Goal: Complete application form

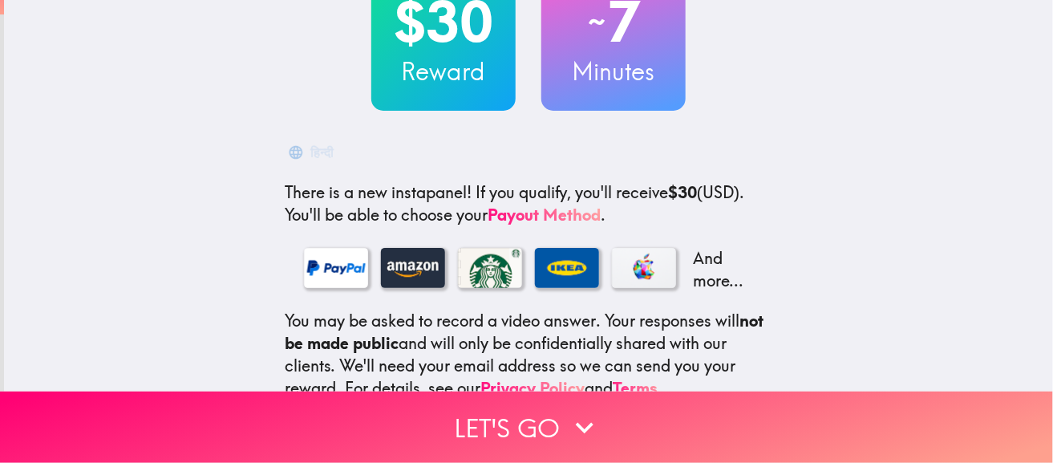
scroll to position [297, 0]
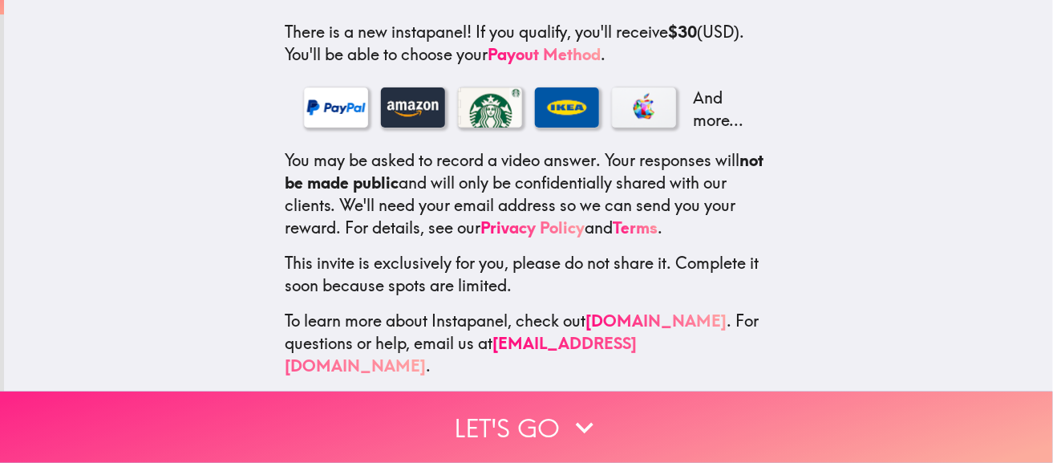
click at [517, 411] on button "Let's go" at bounding box center [526, 426] width 1053 height 71
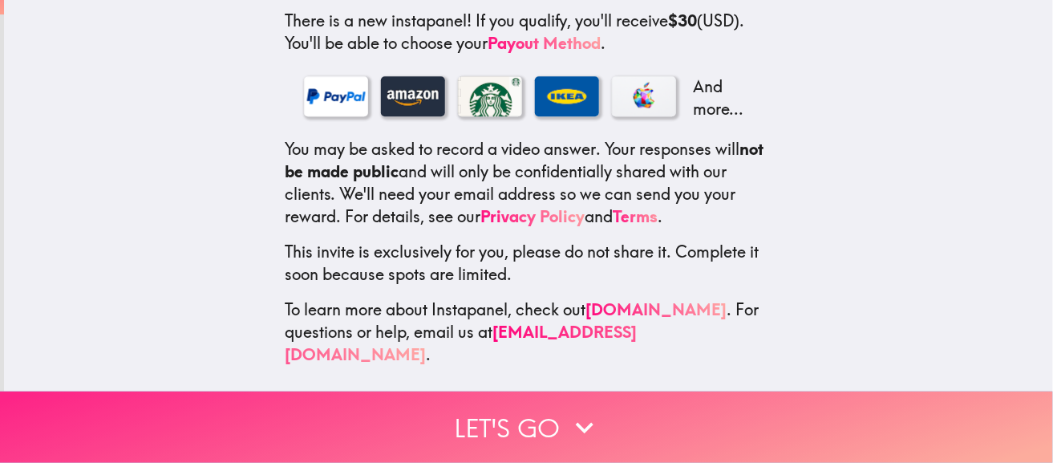
scroll to position [233, 0]
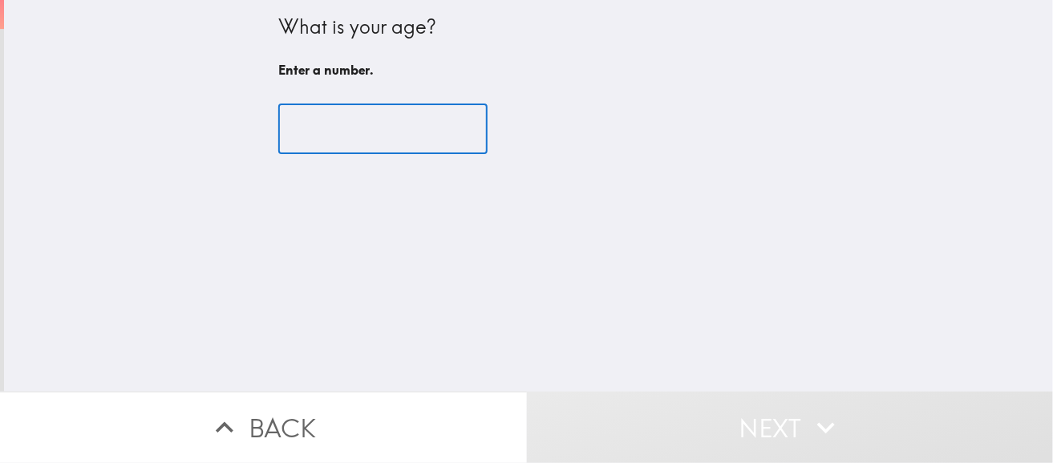
click at [379, 141] on input "number" at bounding box center [382, 129] width 209 height 50
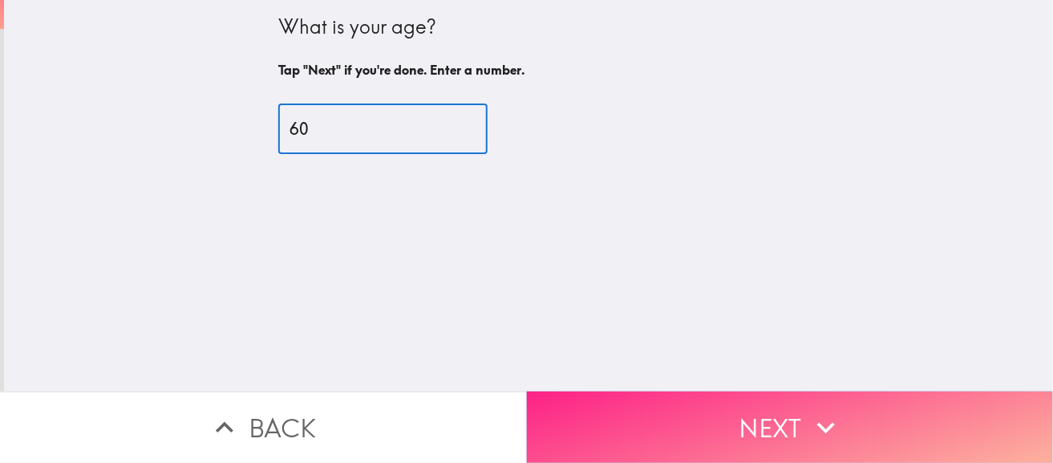
type input "60"
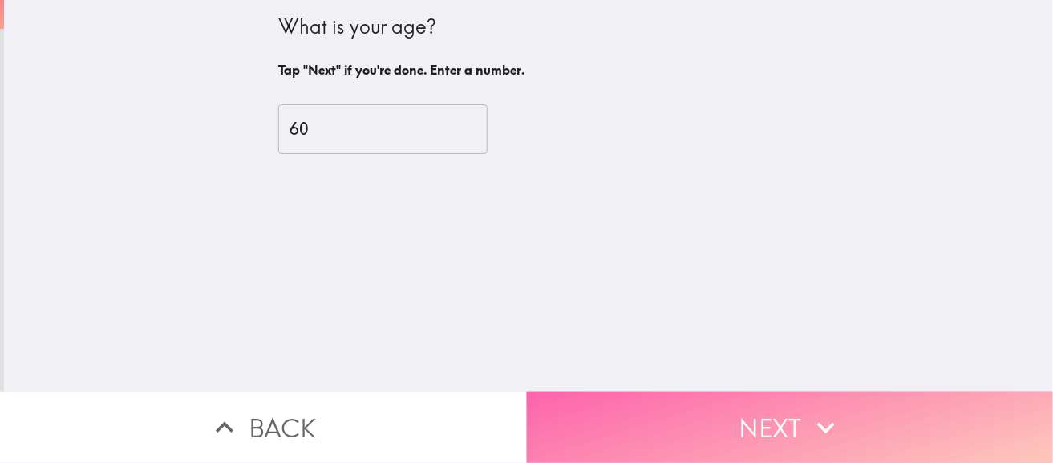
click at [738, 429] on button "Next" at bounding box center [790, 426] width 527 height 71
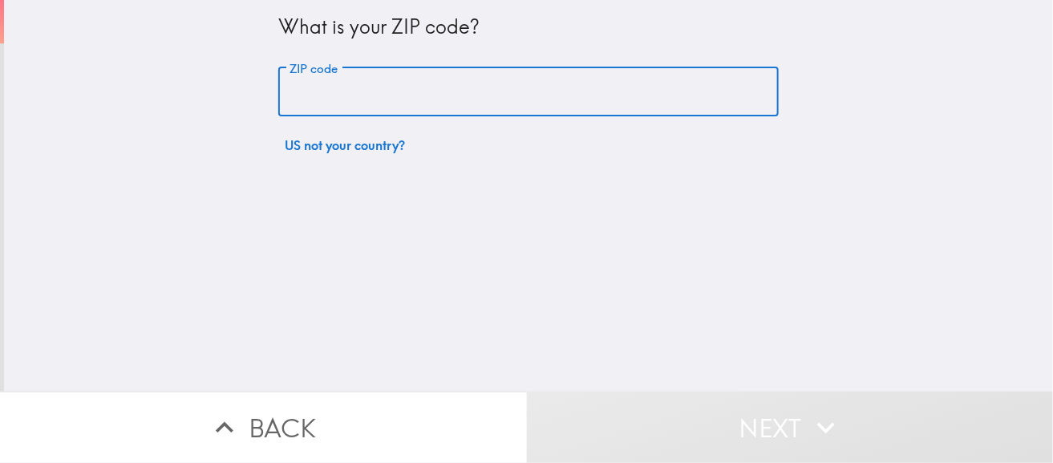
click at [407, 91] on input "ZIP code" at bounding box center [528, 92] width 501 height 50
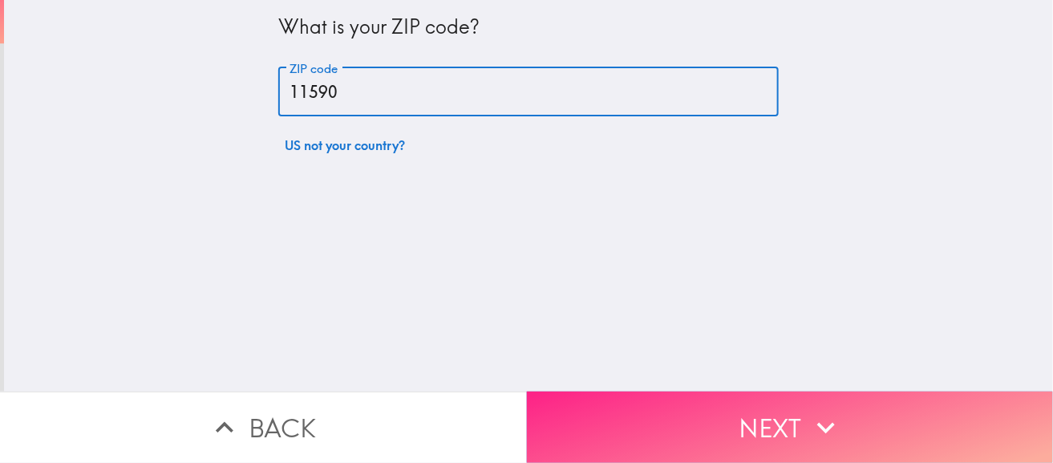
type input "11590"
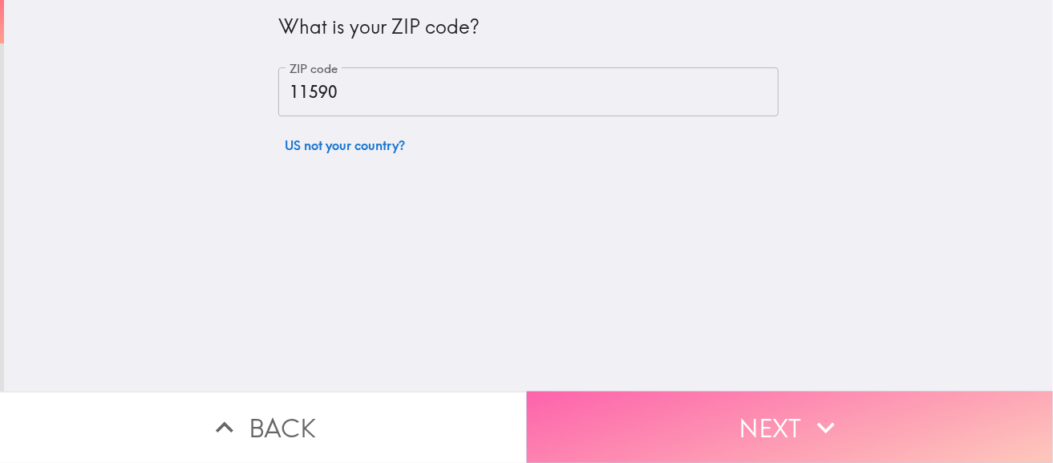
click at [744, 412] on button "Next" at bounding box center [790, 426] width 527 height 71
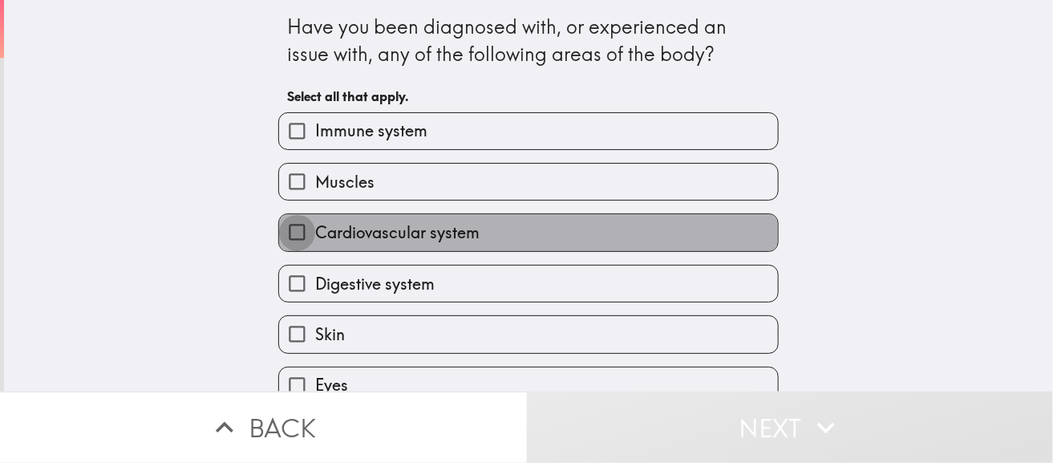
click at [279, 239] on input "Cardiovascular system" at bounding box center [297, 232] width 36 height 36
checkbox input "true"
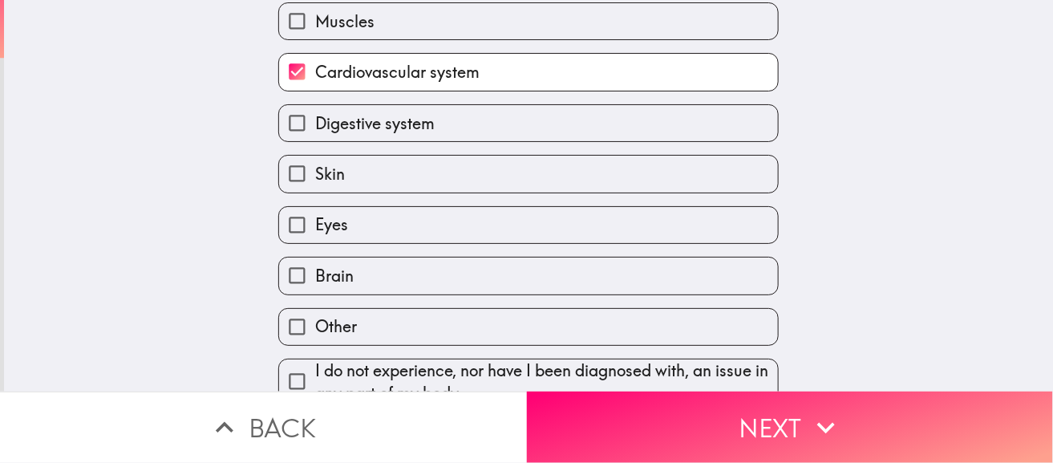
scroll to position [190, 0]
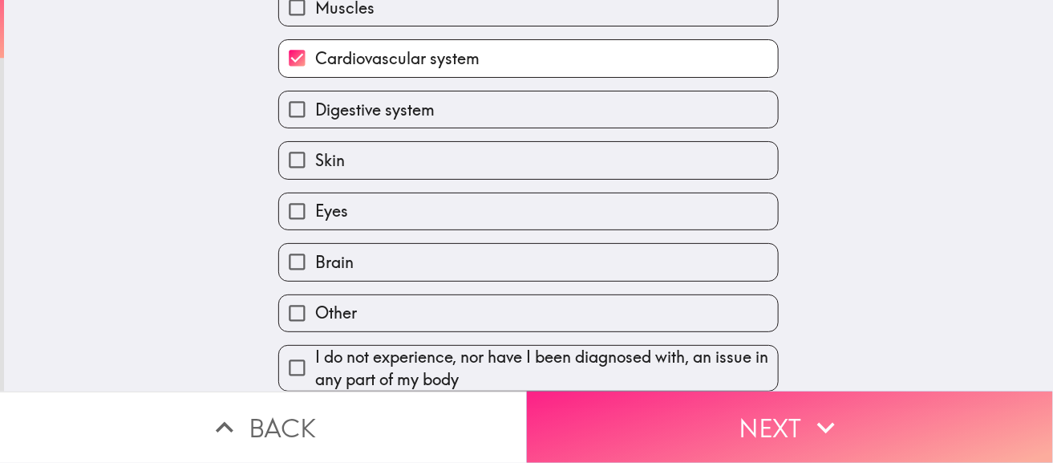
click at [785, 421] on button "Next" at bounding box center [790, 426] width 527 height 71
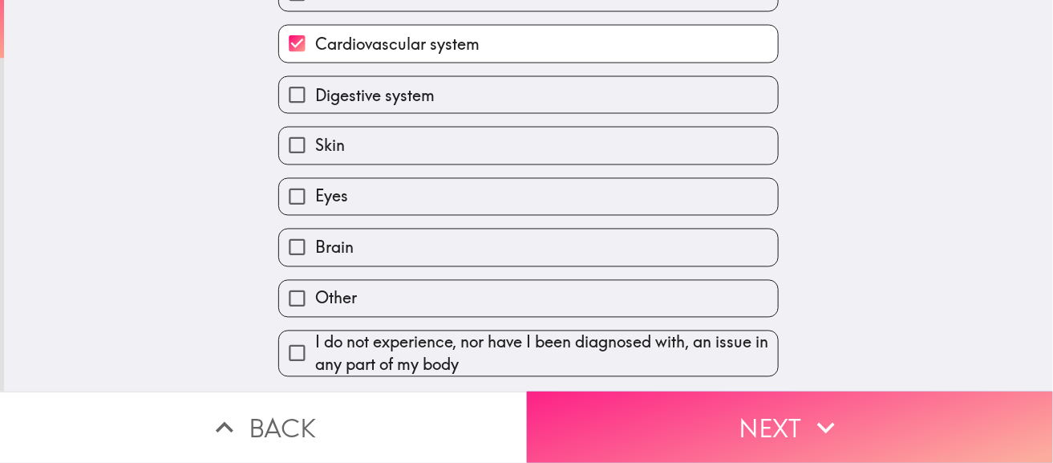
scroll to position [6, 0]
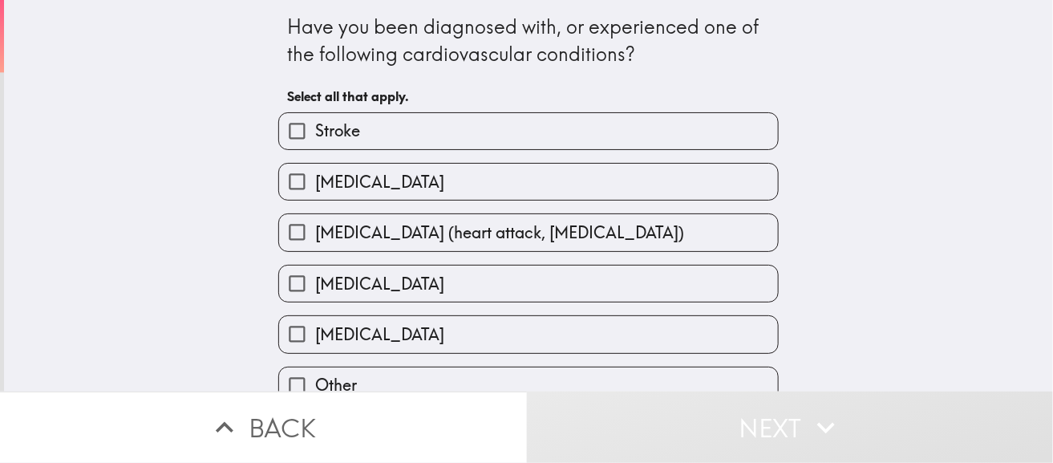
click at [279, 230] on input "[MEDICAL_DATA] (heart attack, [MEDICAL_DATA])" at bounding box center [297, 232] width 36 height 36
checkbox input "true"
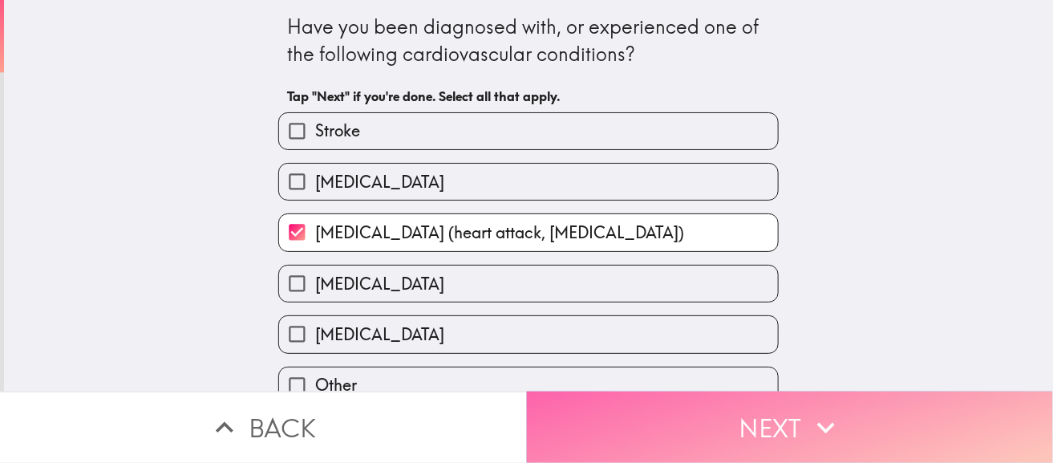
drag, startPoint x: 692, startPoint y: 410, endPoint x: 711, endPoint y: 389, distance: 28.4
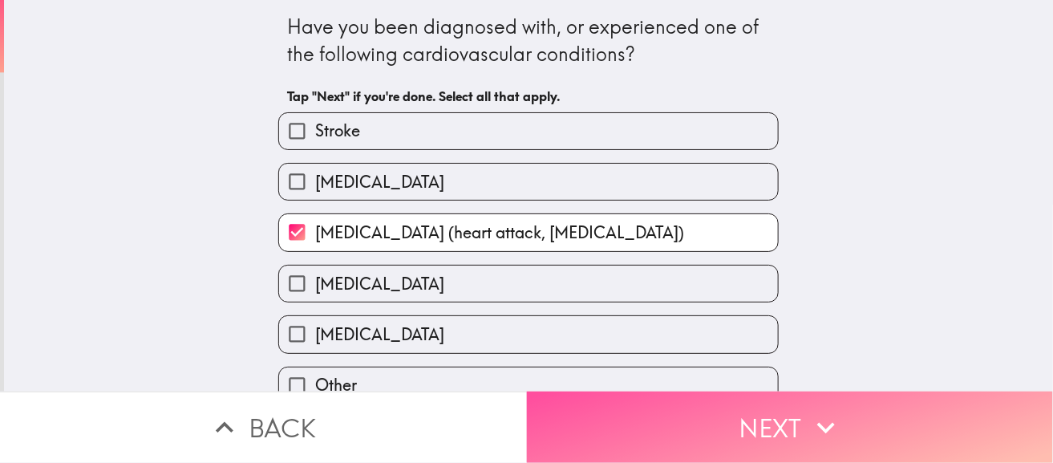
click at [692, 410] on button "Next" at bounding box center [790, 426] width 527 height 71
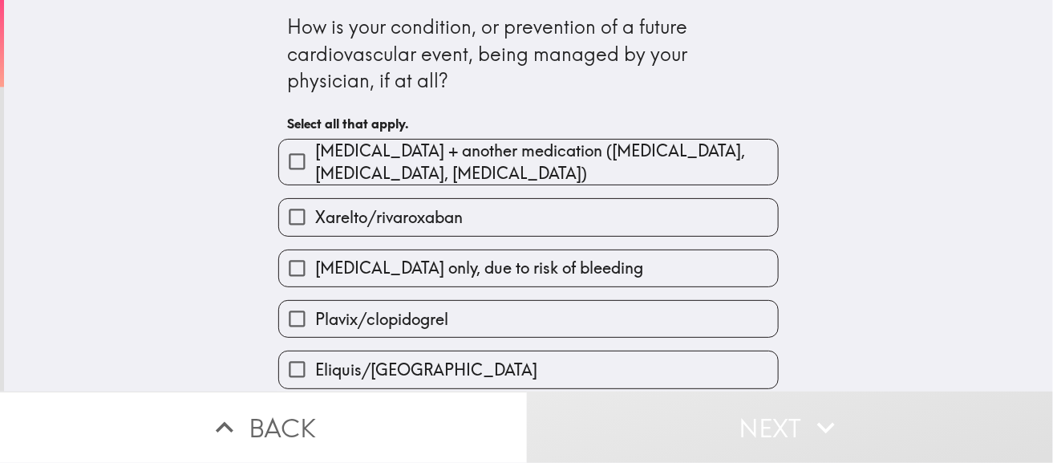
click at [291, 164] on input "[MEDICAL_DATA] + another medication ([MEDICAL_DATA], [MEDICAL_DATA], [MEDICAL_D…" at bounding box center [297, 162] width 36 height 36
checkbox input "true"
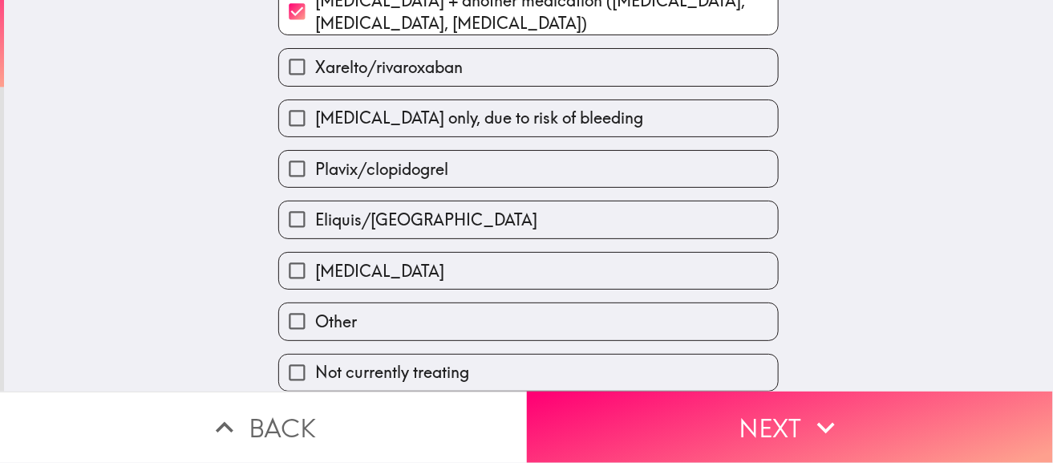
scroll to position [166, 0]
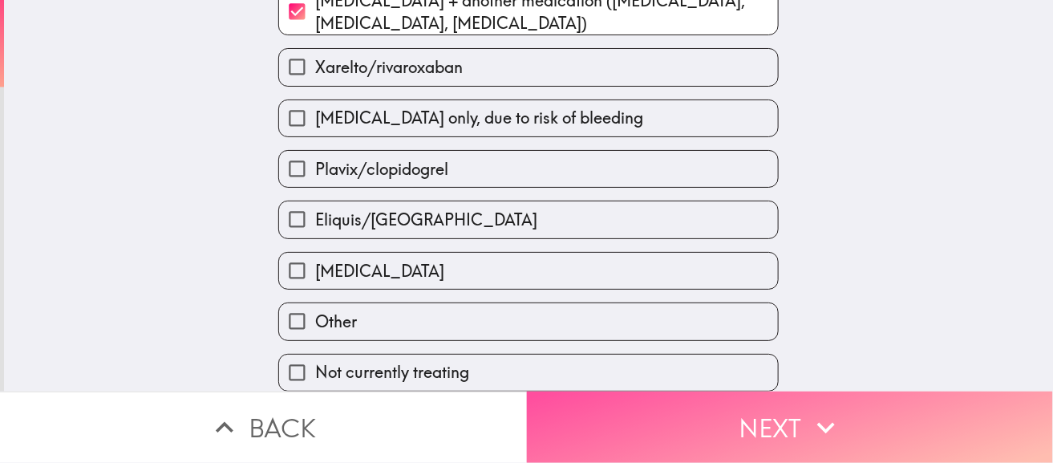
click at [761, 398] on button "Next" at bounding box center [790, 426] width 527 height 71
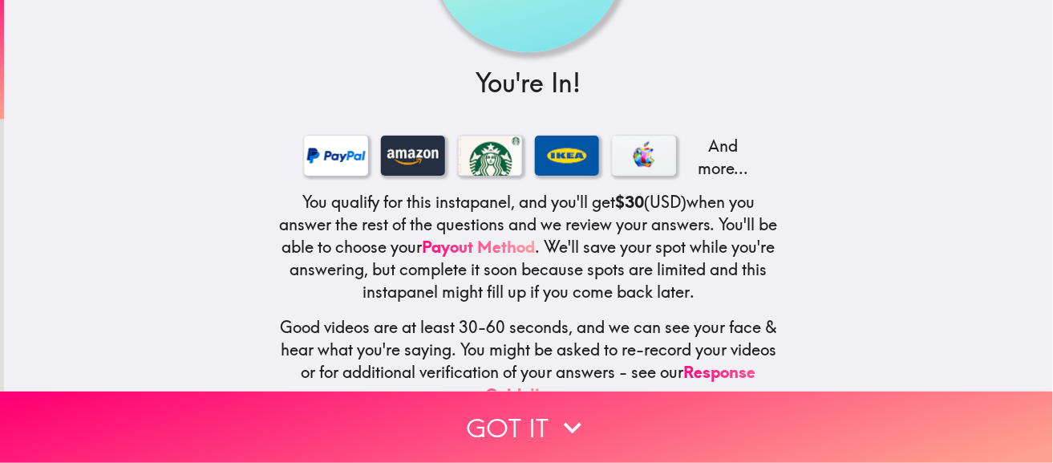
scroll to position [50, 0]
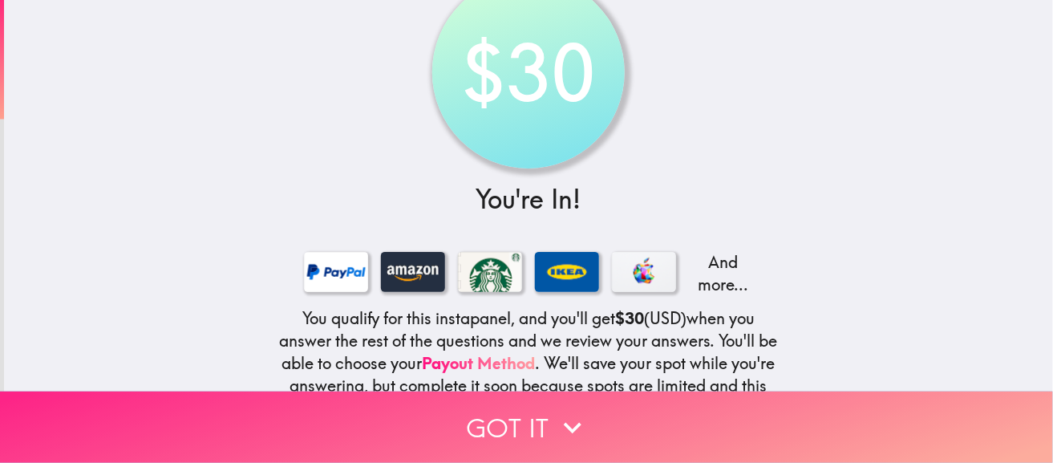
click at [555, 412] on icon "button" at bounding box center [572, 427] width 35 height 35
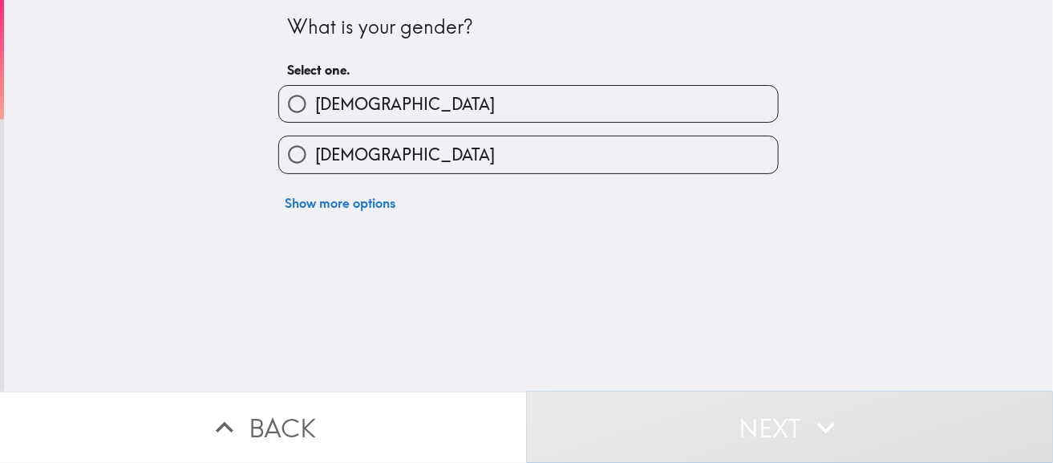
scroll to position [0, 0]
click at [294, 104] on input "[DEMOGRAPHIC_DATA]" at bounding box center [297, 104] width 36 height 36
radio input "true"
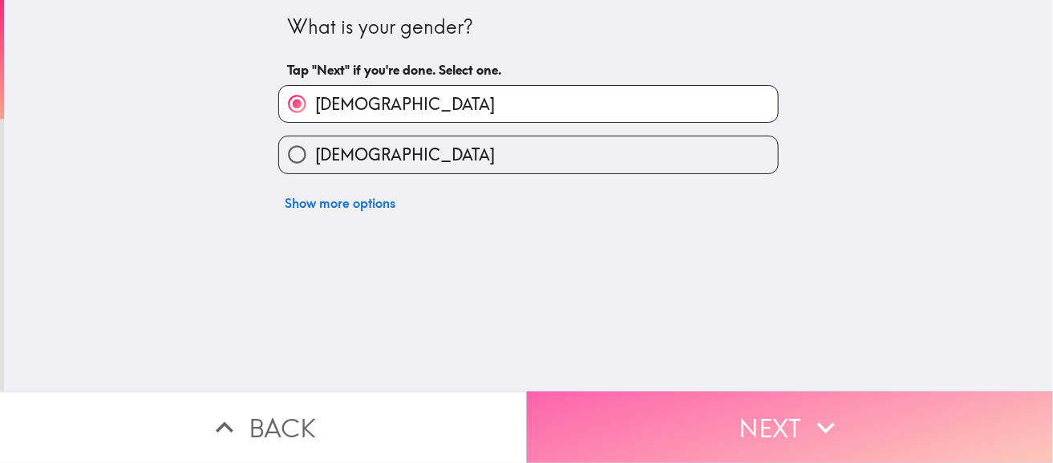
click at [765, 424] on button "Next" at bounding box center [790, 426] width 527 height 71
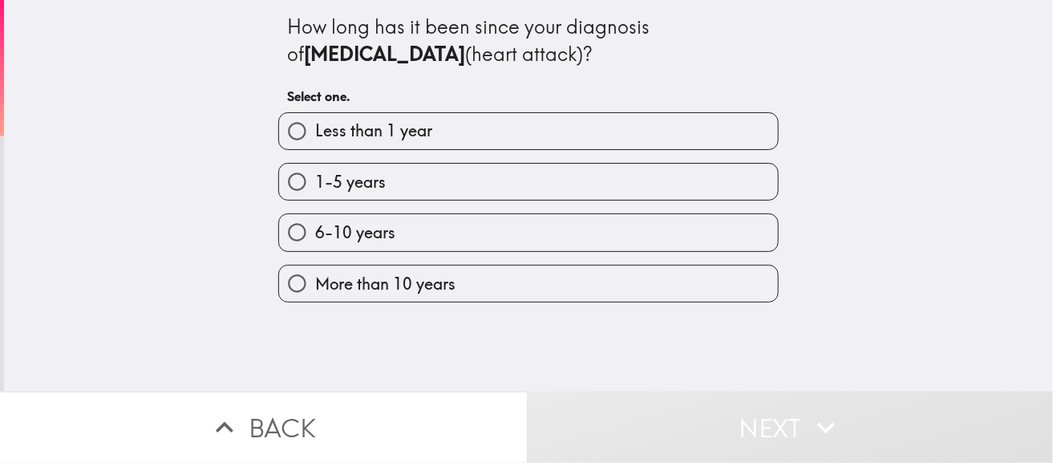
click at [343, 183] on span "1-5 years" at bounding box center [350, 182] width 71 height 22
click at [315, 183] on input "1-5 years" at bounding box center [297, 182] width 36 height 36
radio input "true"
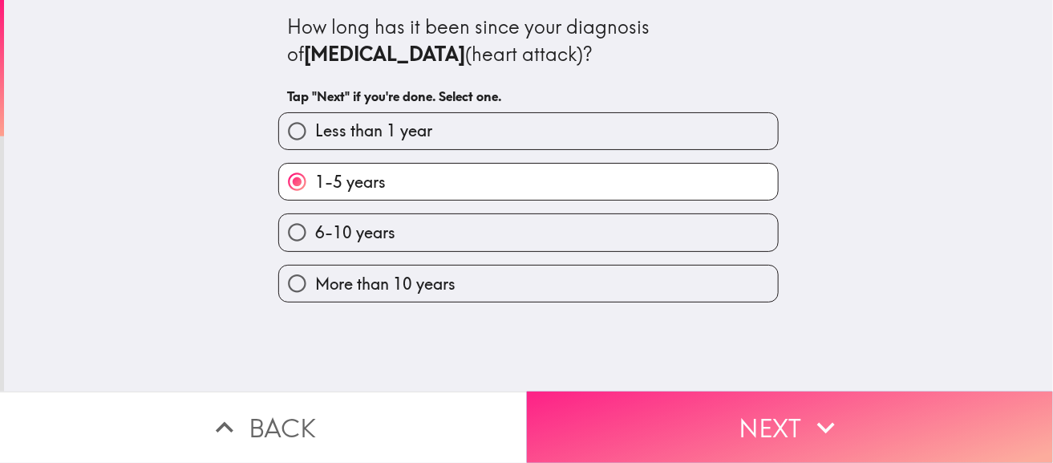
click at [699, 399] on button "Next" at bounding box center [790, 426] width 527 height 71
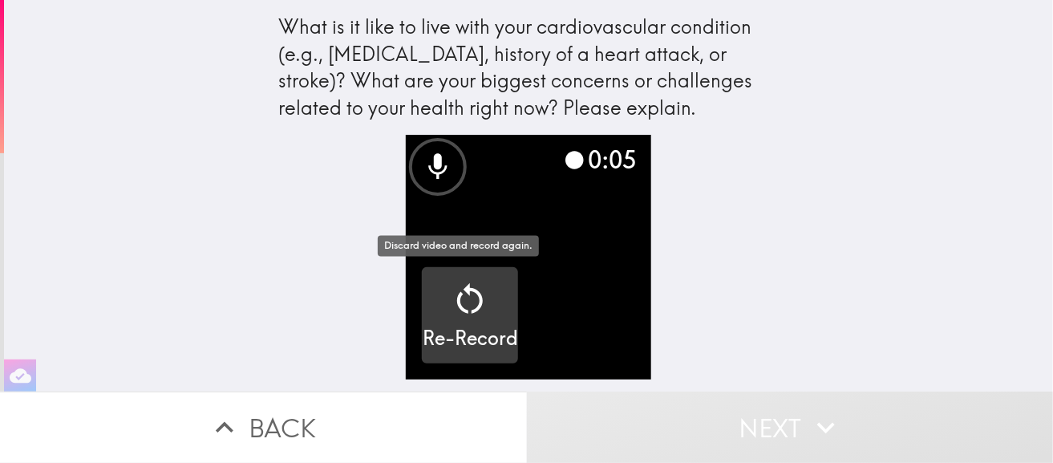
click at [470, 306] on icon "button" at bounding box center [470, 299] width 39 height 39
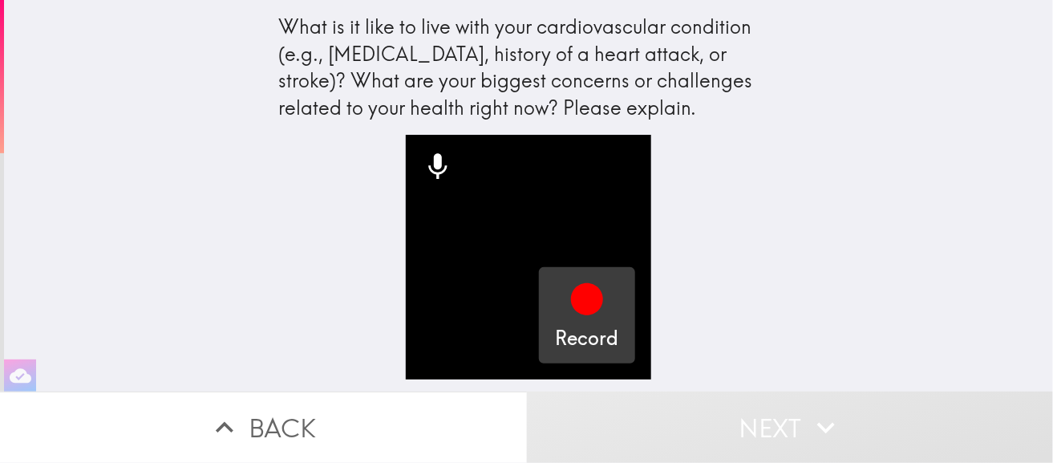
click at [571, 294] on icon "button" at bounding box center [587, 299] width 32 height 32
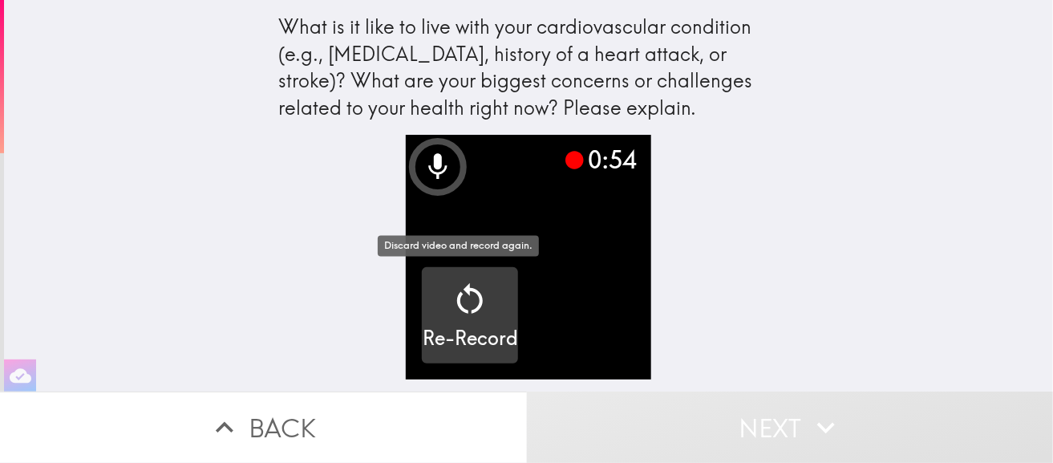
click at [458, 303] on icon "button" at bounding box center [470, 299] width 39 height 39
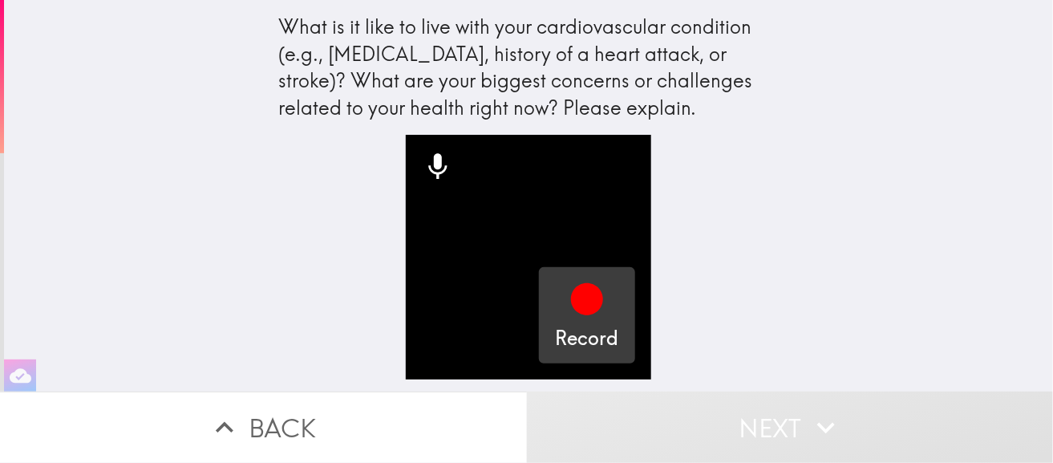
click at [571, 306] on icon "button" at bounding box center [587, 299] width 32 height 32
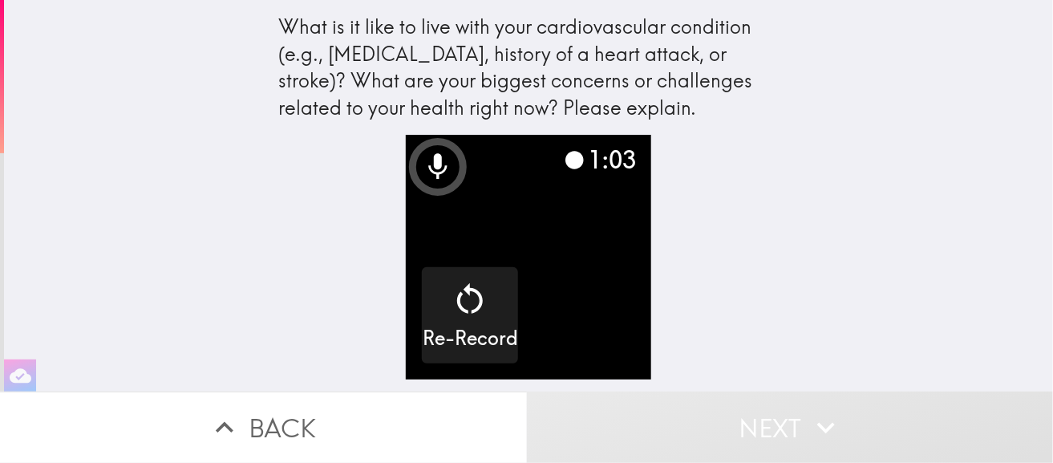
click at [567, 294] on video "button" at bounding box center [528, 257] width 245 height 245
drag, startPoint x: 432, startPoint y: 164, endPoint x: 466, endPoint y: 172, distance: 34.6
click at [433, 164] on icon at bounding box center [438, 167] width 32 height 32
click at [600, 152] on div "1:07" at bounding box center [600, 160] width 72 height 34
click at [730, 408] on button "Next" at bounding box center [790, 426] width 527 height 71
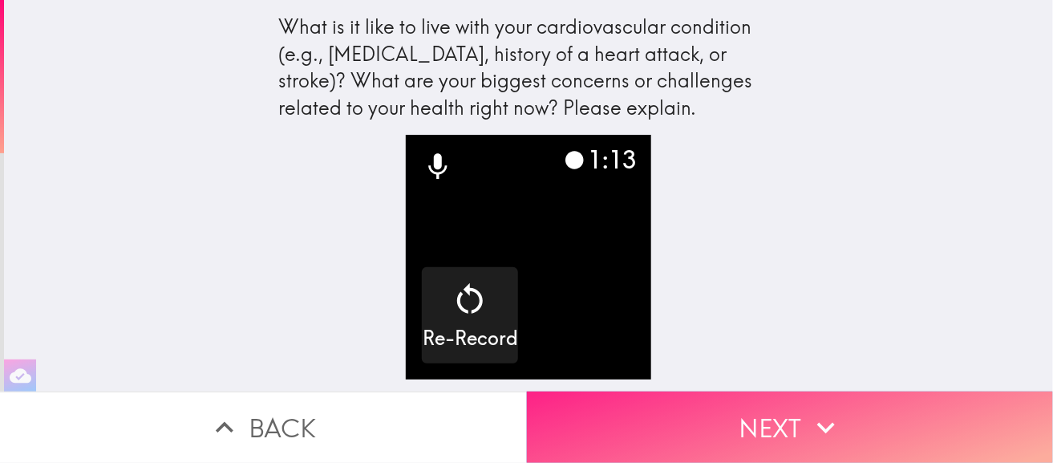
drag, startPoint x: 742, startPoint y: 411, endPoint x: 739, endPoint y: 401, distance: 10.1
click at [743, 409] on button "Next" at bounding box center [790, 426] width 527 height 71
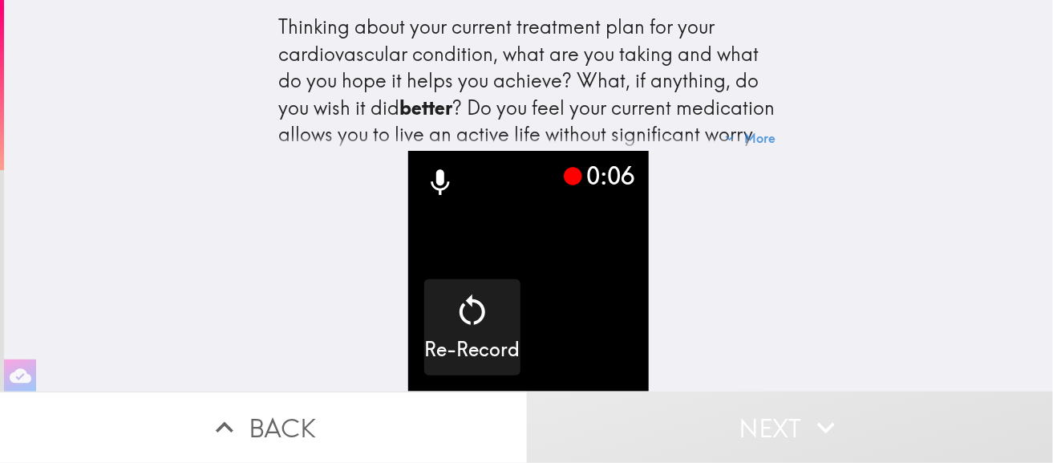
scroll to position [76, 0]
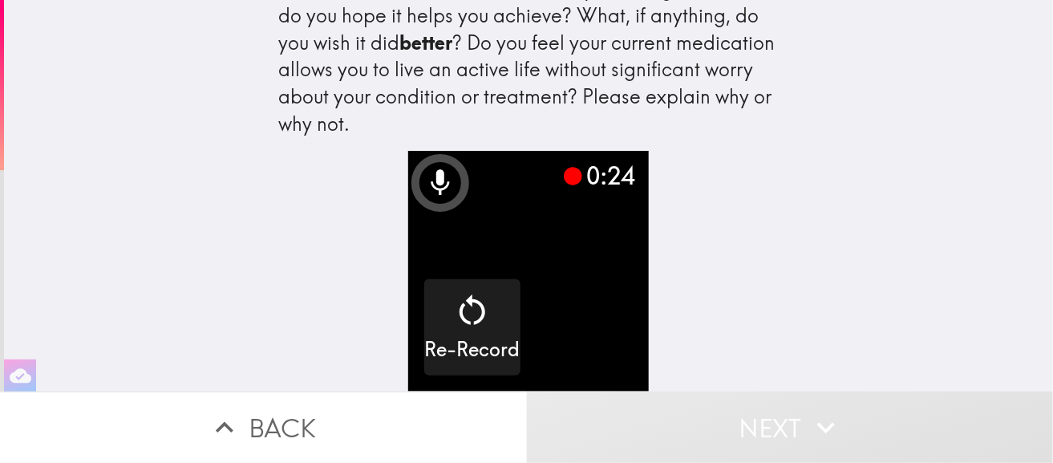
click at [557, 246] on video "button" at bounding box center [528, 271] width 241 height 241
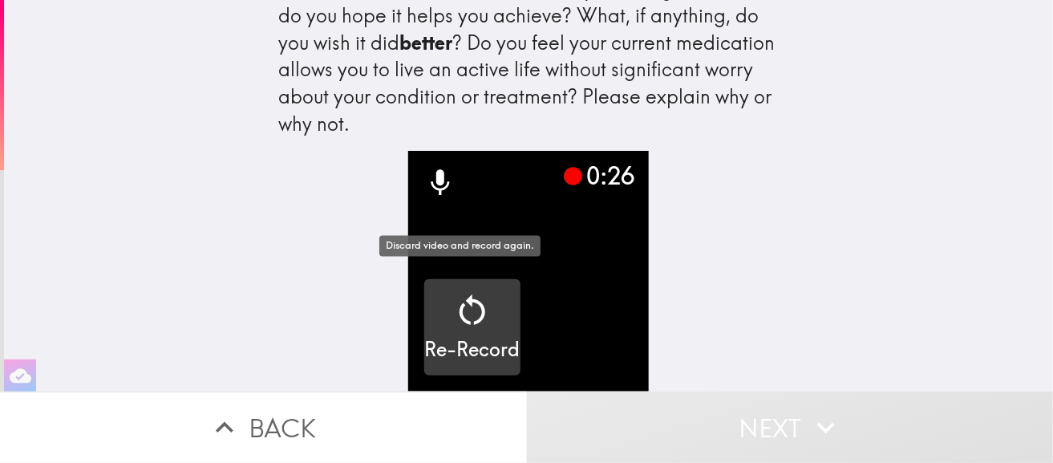
click at [456, 303] on icon "button" at bounding box center [472, 310] width 39 height 39
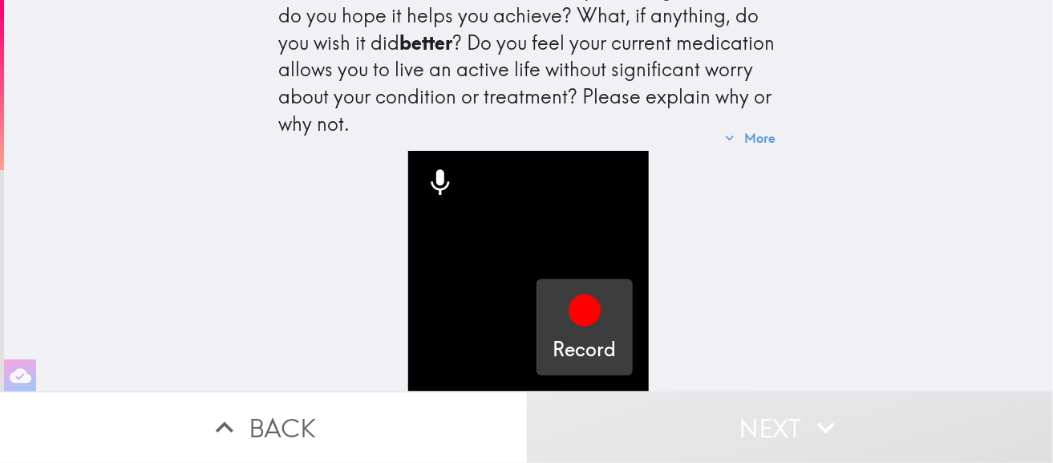
click at [578, 306] on icon "button" at bounding box center [585, 310] width 32 height 32
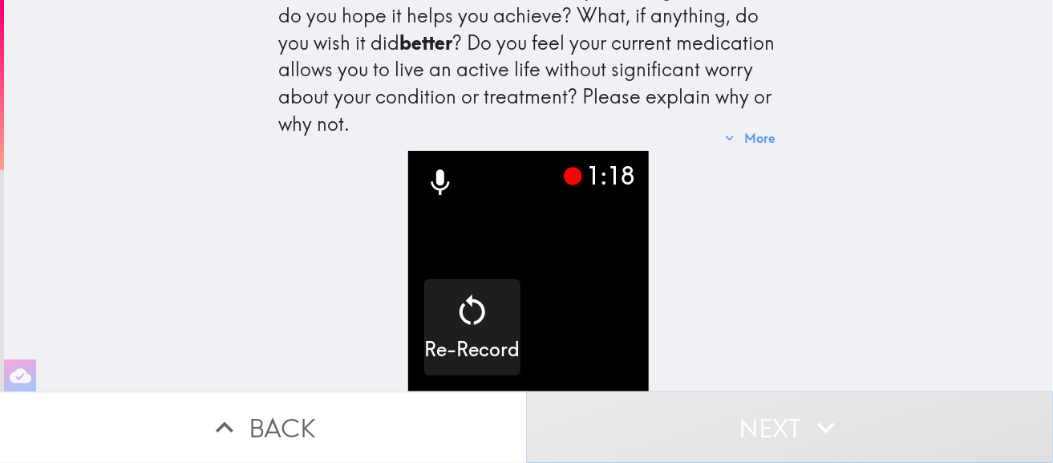
click at [667, 420] on button "Next" at bounding box center [790, 426] width 527 height 71
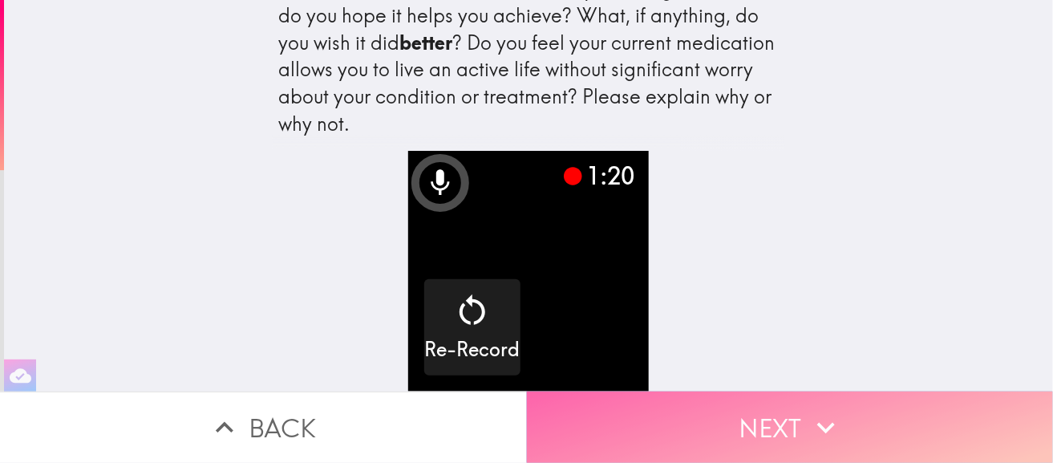
click at [667, 418] on button "Next" at bounding box center [790, 426] width 527 height 71
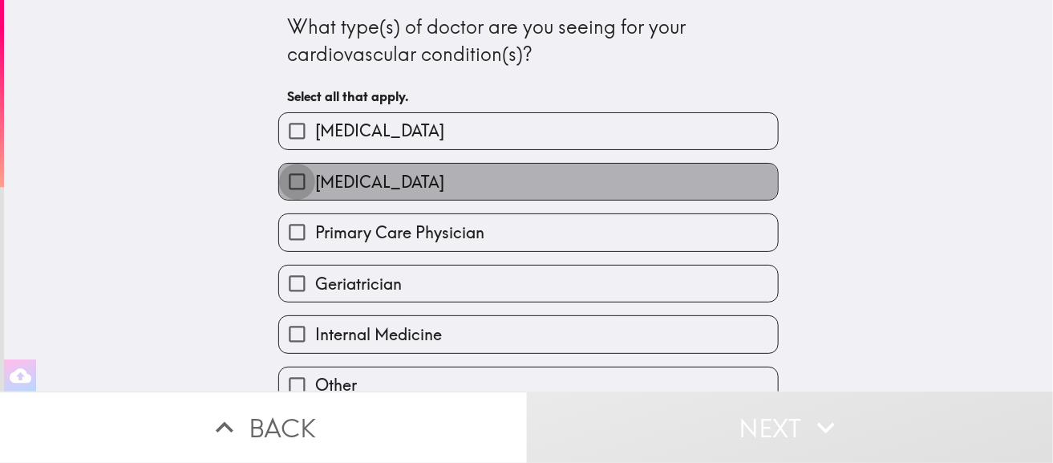
click at [282, 178] on input "[MEDICAL_DATA]" at bounding box center [297, 182] width 36 height 36
checkbox input "true"
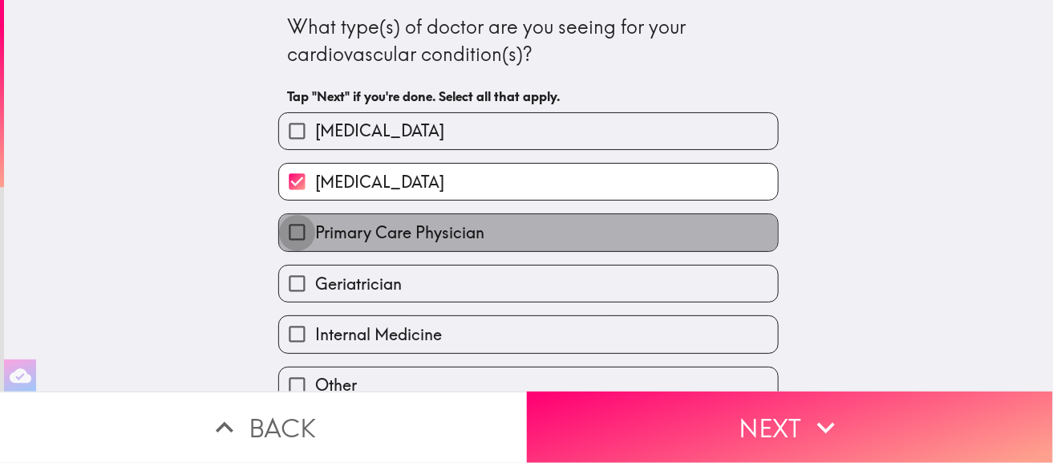
click at [285, 230] on input "Primary Care Physician" at bounding box center [297, 232] width 36 height 36
checkbox input "true"
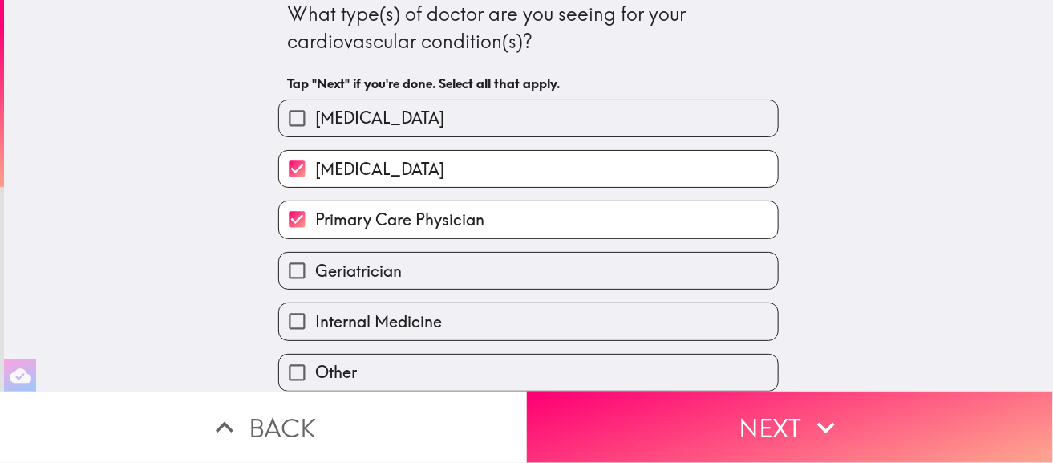
scroll to position [28, 0]
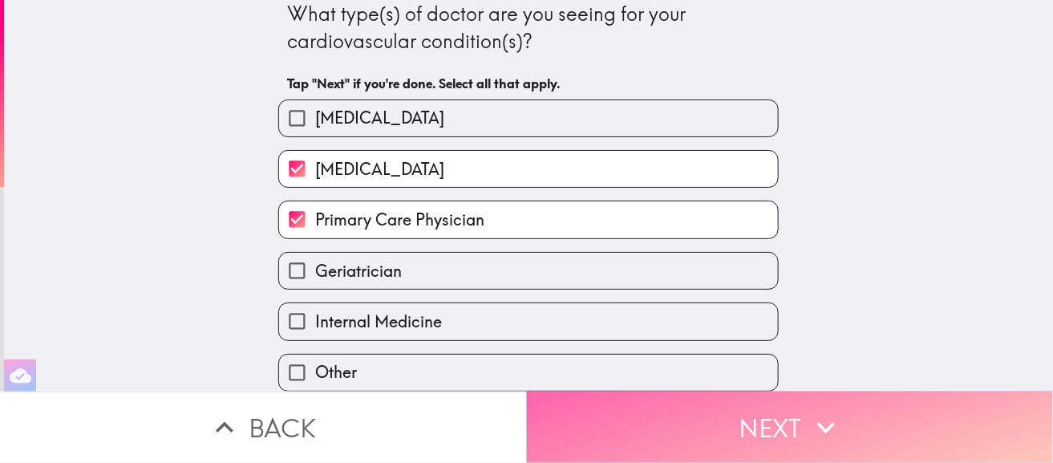
click at [784, 412] on button "Next" at bounding box center [790, 426] width 527 height 71
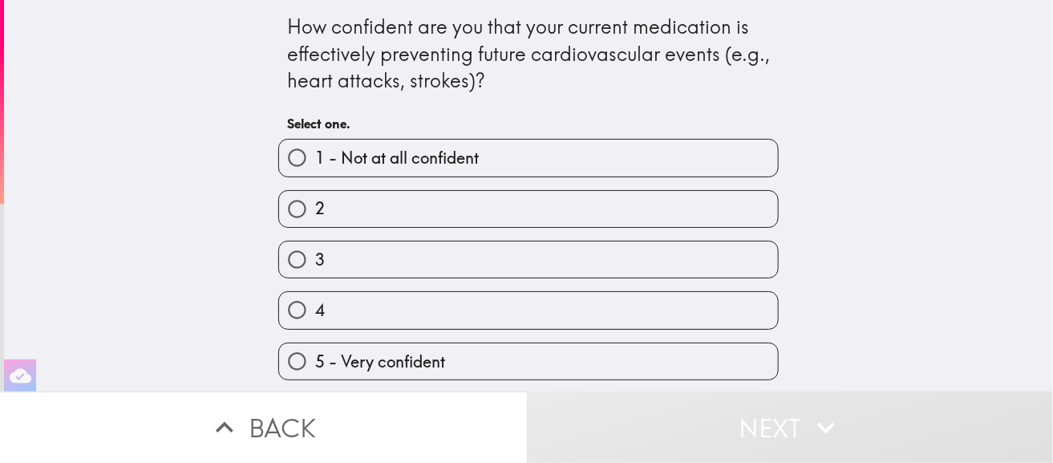
click at [282, 261] on input "3" at bounding box center [297, 259] width 36 height 36
radio input "true"
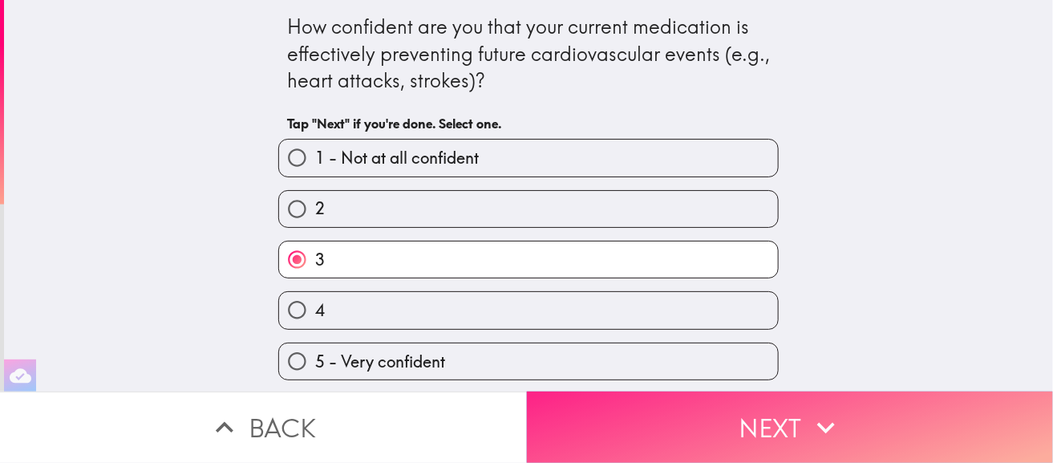
click at [823, 430] on icon "button" at bounding box center [826, 427] width 35 height 35
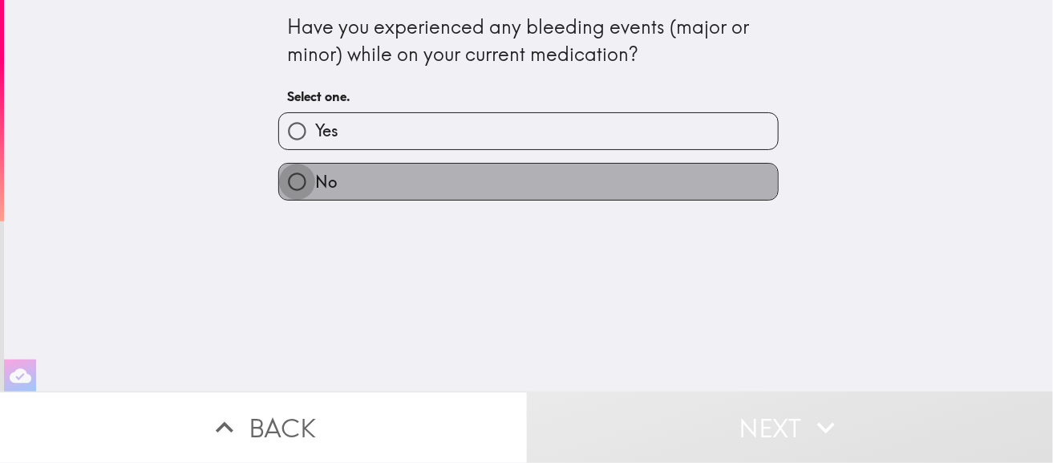
click at [290, 189] on input "No" at bounding box center [297, 182] width 36 height 36
radio input "true"
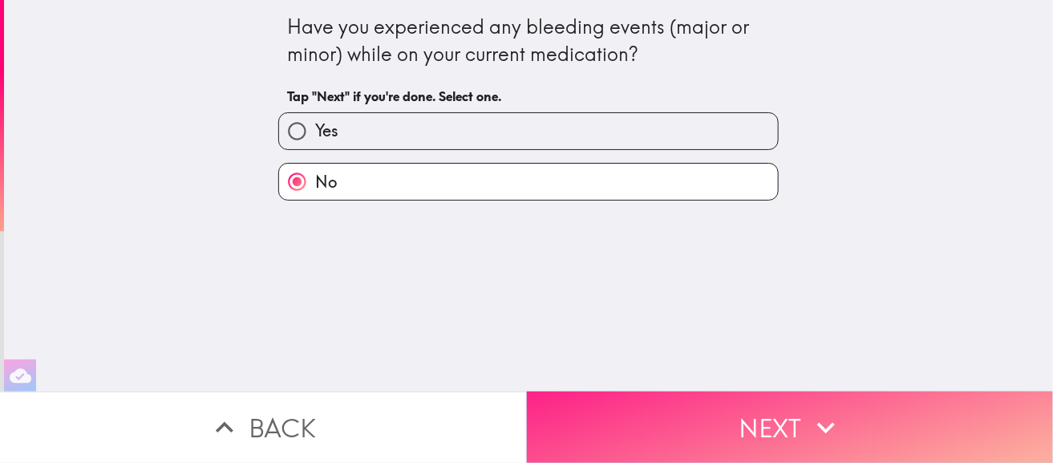
click at [735, 410] on button "Next" at bounding box center [790, 426] width 527 height 71
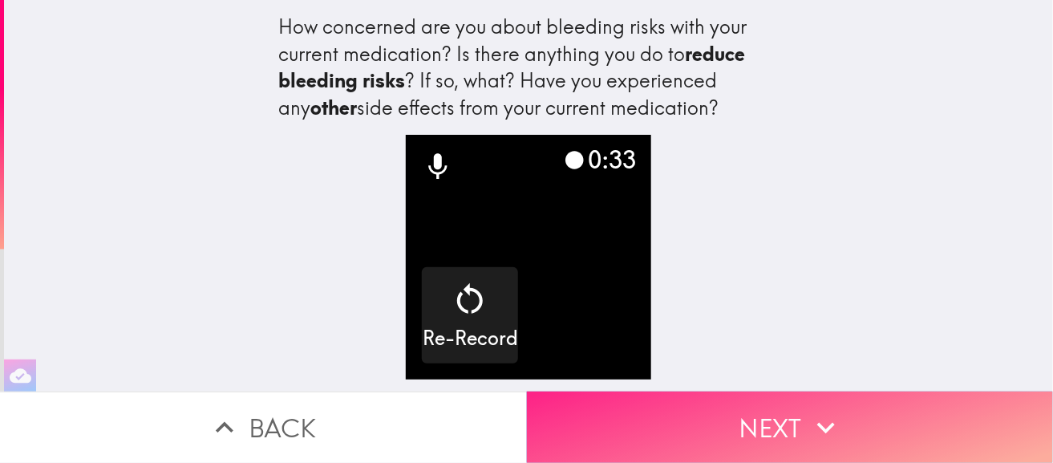
click at [831, 428] on icon "button" at bounding box center [826, 427] width 35 height 35
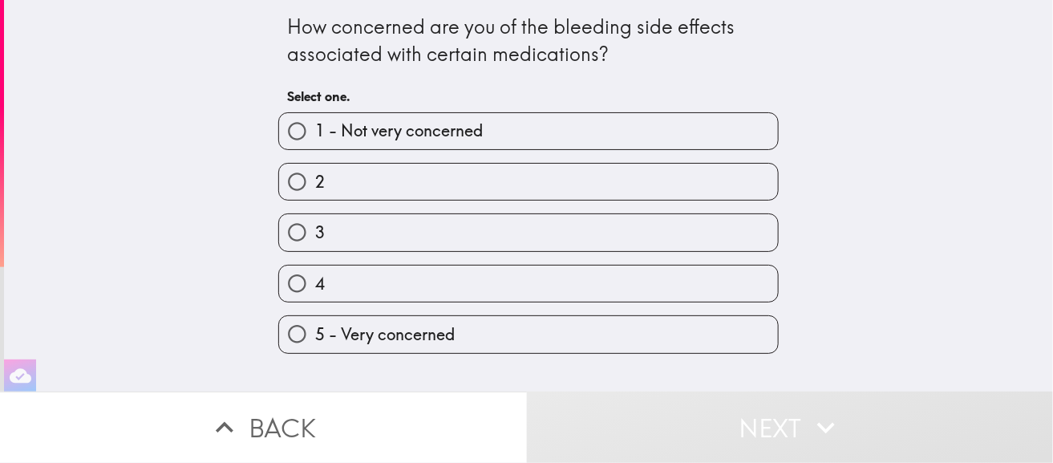
click at [282, 331] on input "5 - Very concerned" at bounding box center [297, 334] width 36 height 36
radio input "true"
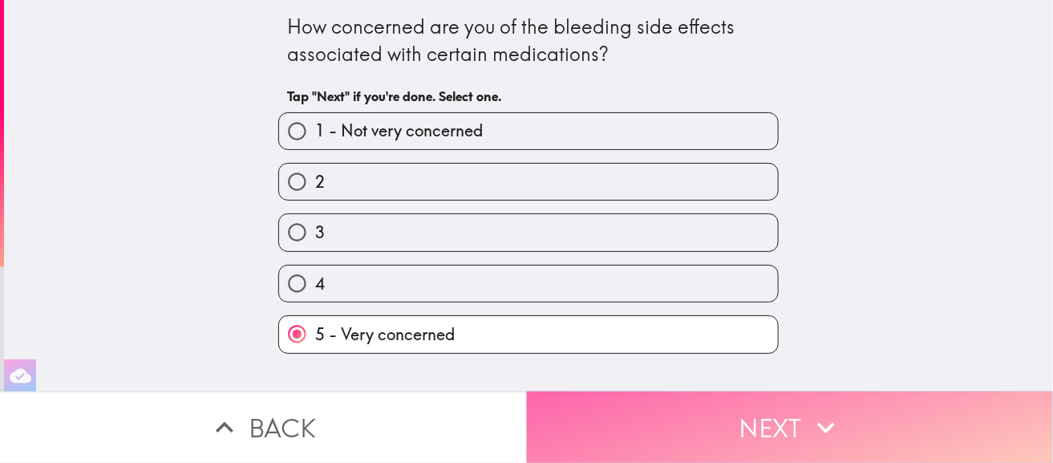
click at [809, 410] on icon "button" at bounding box center [826, 427] width 35 height 35
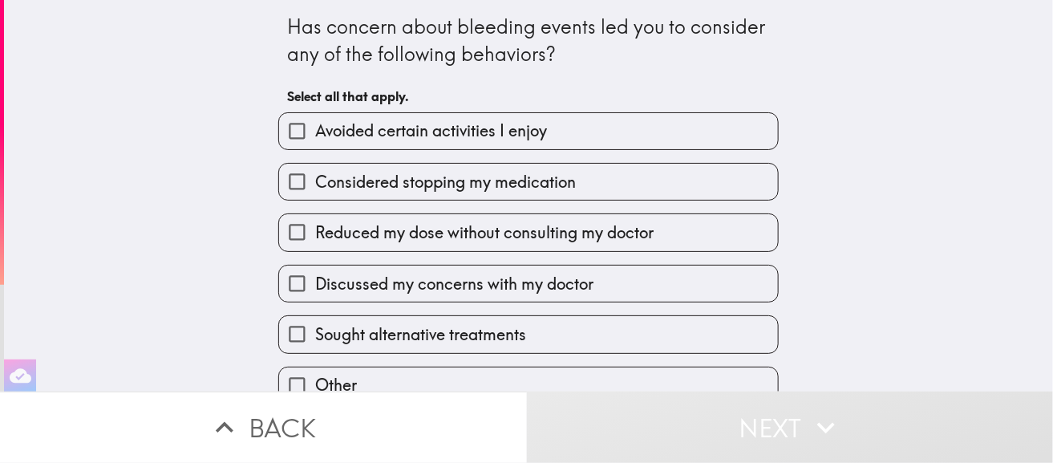
drag, startPoint x: 287, startPoint y: 135, endPoint x: 372, endPoint y: 138, distance: 85.1
click at [287, 135] on input "Avoided certain activities I enjoy" at bounding box center [297, 131] width 36 height 36
checkbox input "true"
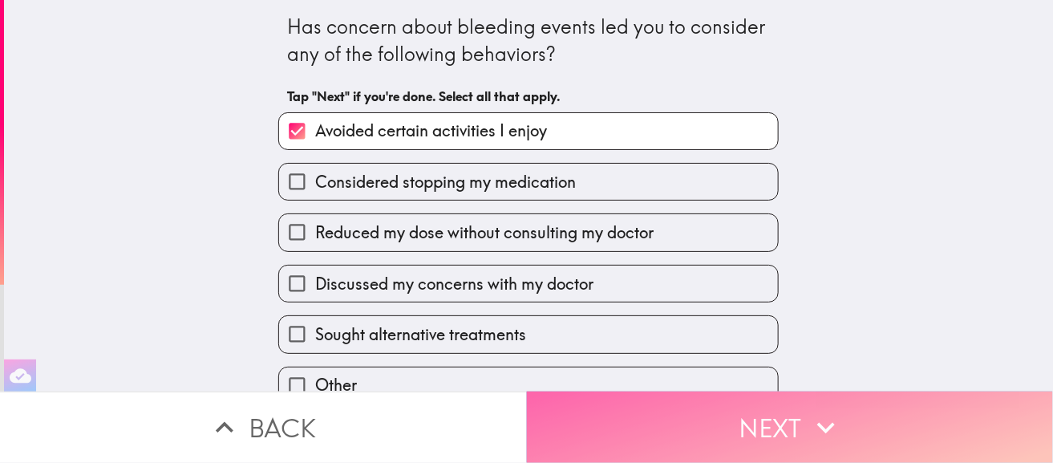
click at [778, 408] on button "Next" at bounding box center [790, 426] width 527 height 71
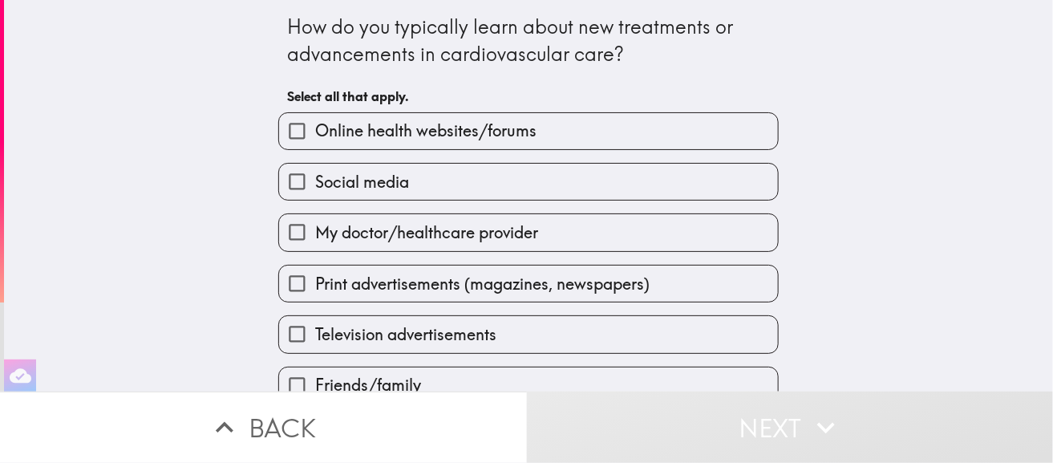
drag, startPoint x: 282, startPoint y: 233, endPoint x: 291, endPoint y: 230, distance: 9.4
click at [282, 233] on input "My doctor/healthcare provider" at bounding box center [297, 232] width 36 height 36
checkbox input "true"
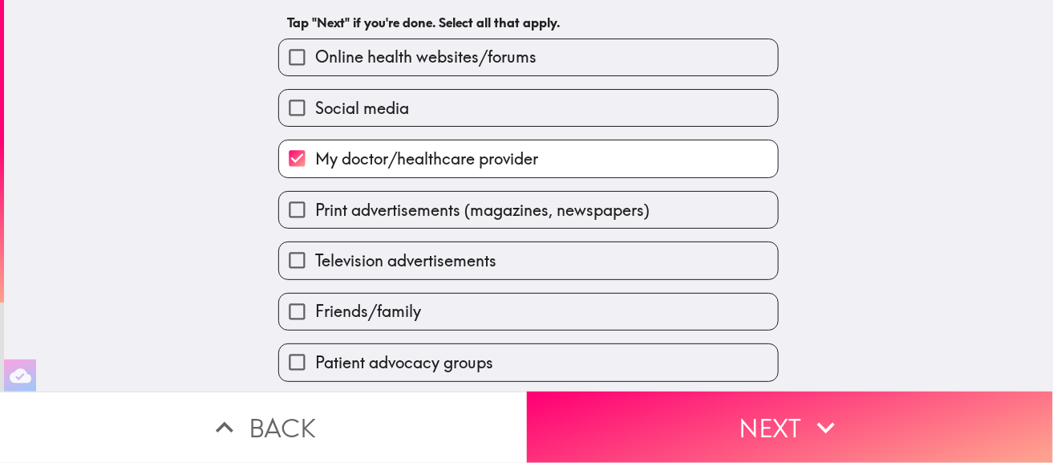
scroll to position [131, 0]
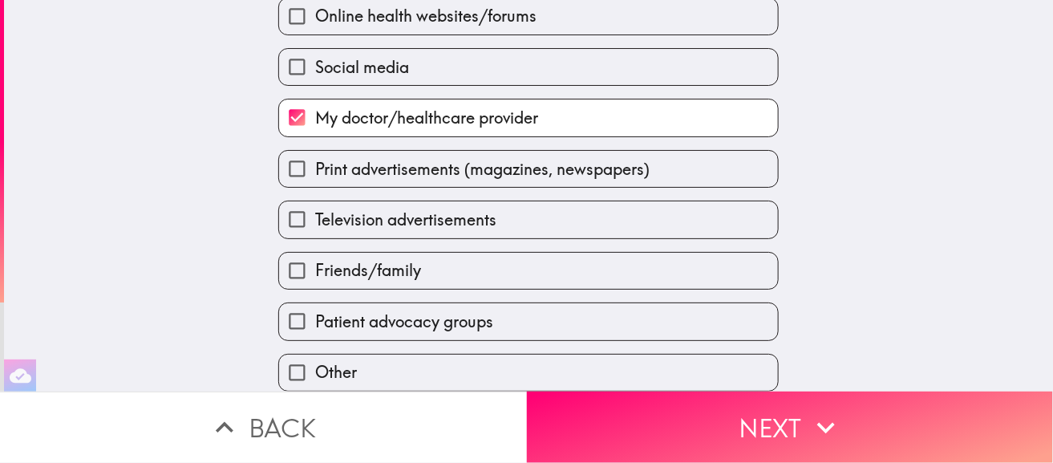
drag, startPoint x: 282, startPoint y: 257, endPoint x: 326, endPoint y: 279, distance: 48.8
click at [284, 257] on input "Friends/family" at bounding box center [297, 271] width 36 height 36
checkbox input "true"
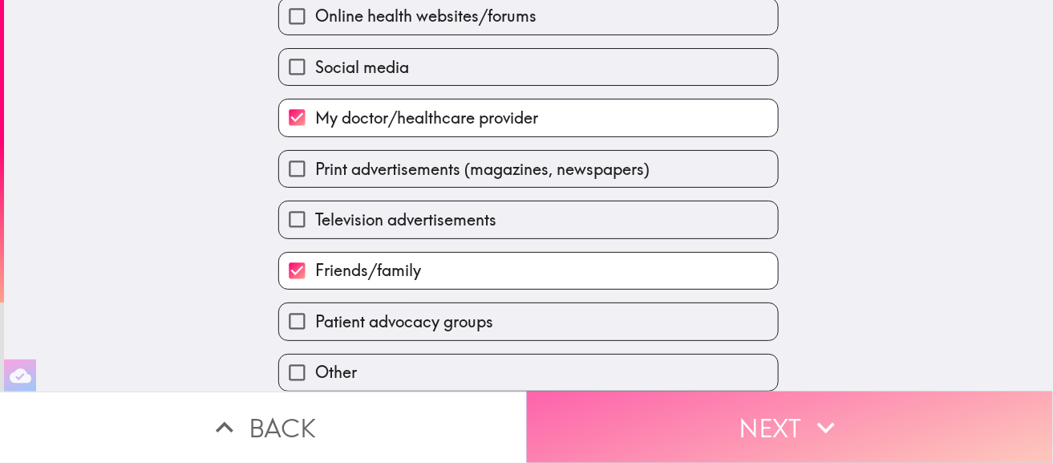
click at [760, 419] on button "Next" at bounding box center [790, 426] width 527 height 71
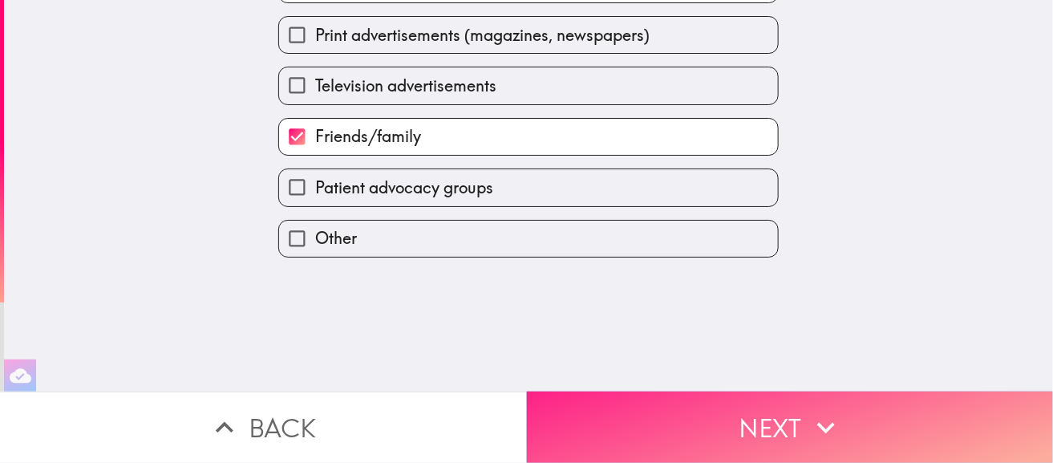
scroll to position [0, 0]
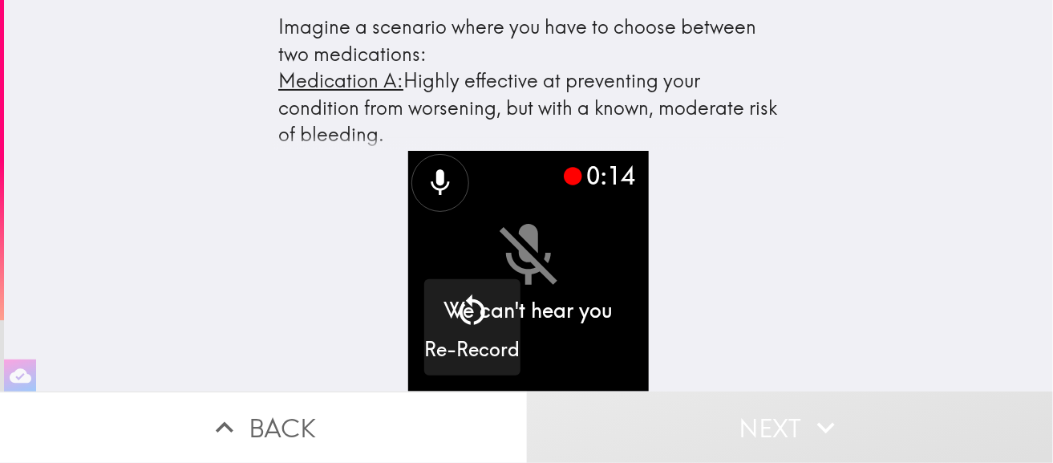
scroll to position [79, 0]
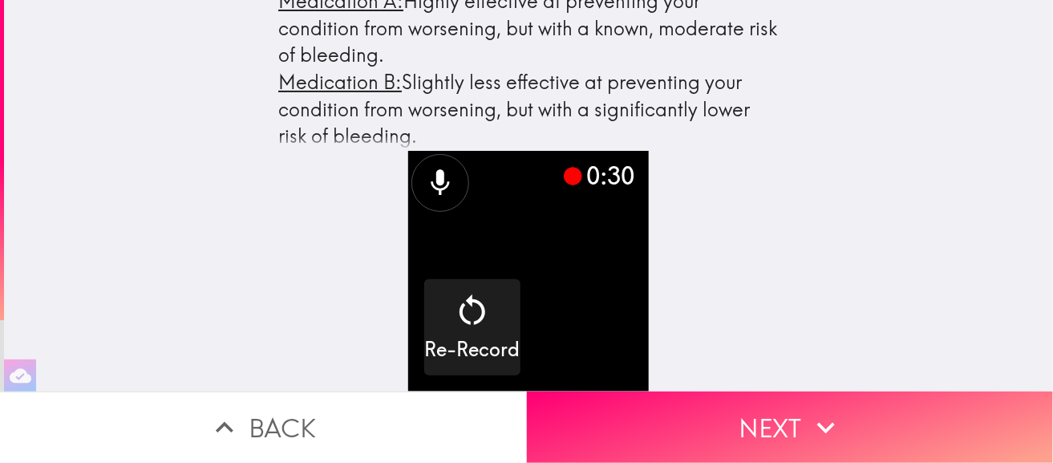
click at [744, 423] on button "Next" at bounding box center [790, 426] width 527 height 71
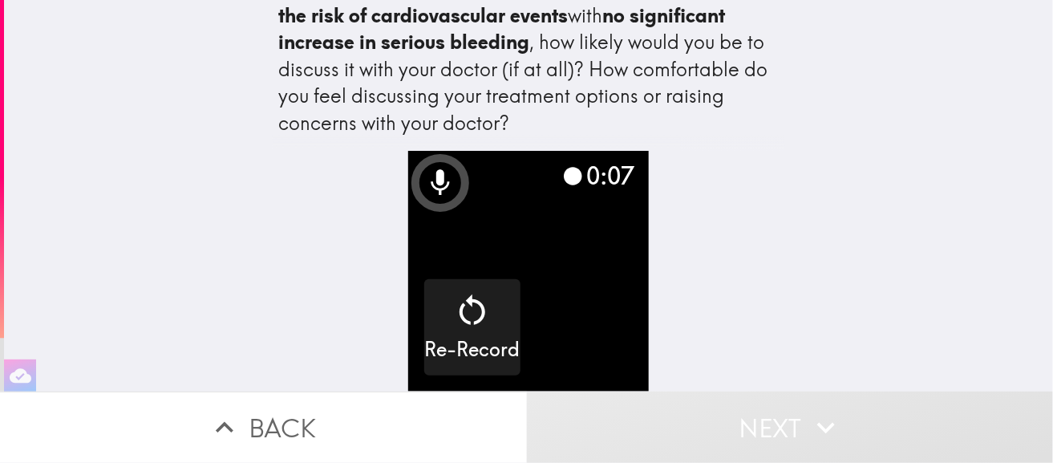
scroll to position [44, 0]
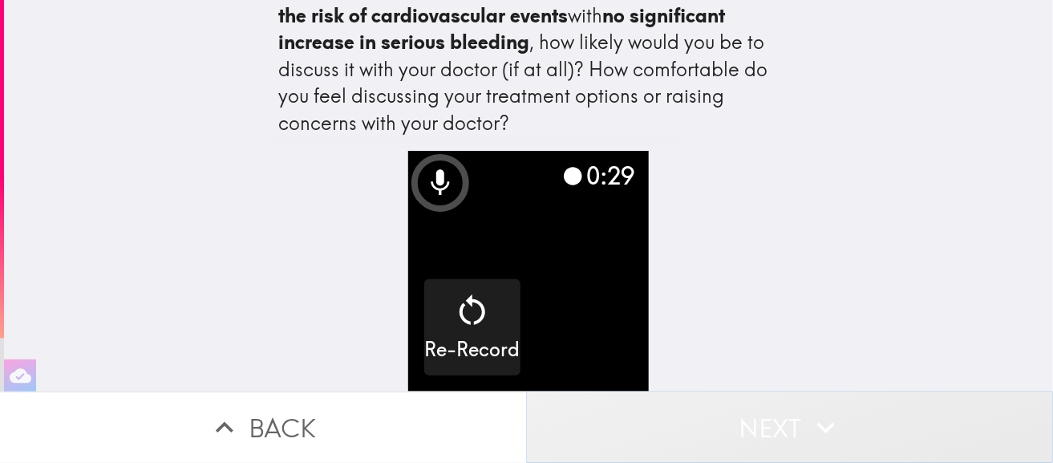
click at [754, 423] on button "Next" at bounding box center [790, 426] width 527 height 71
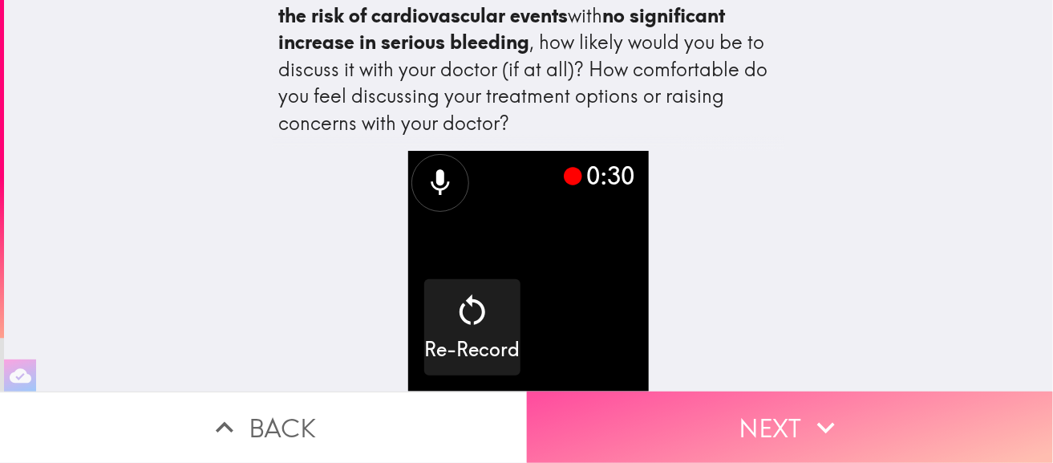
click at [754, 423] on button "Next" at bounding box center [790, 426] width 527 height 71
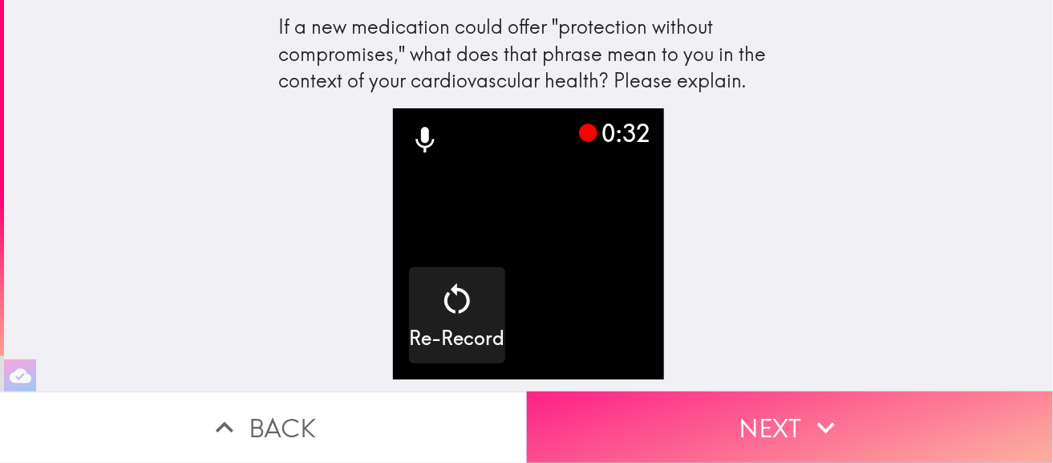
click at [760, 391] on button "Next" at bounding box center [790, 426] width 527 height 71
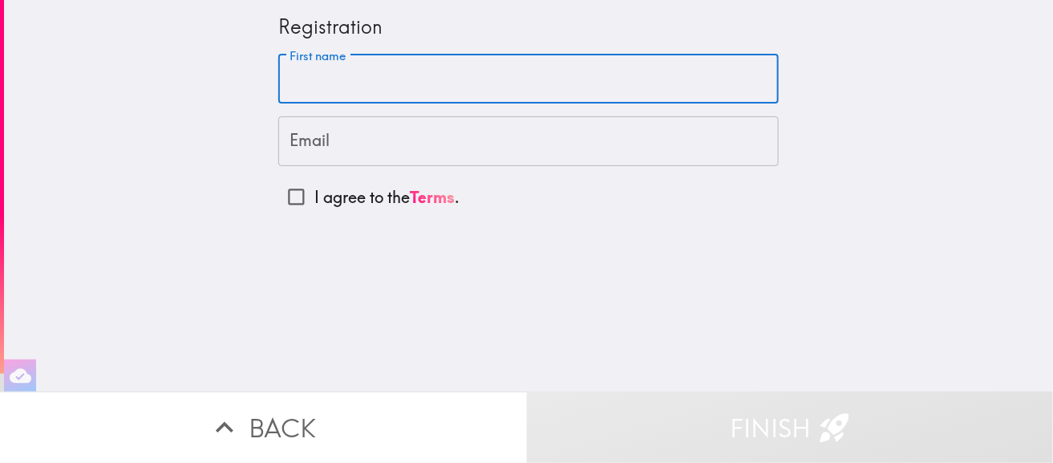
click at [405, 78] on input "First name" at bounding box center [528, 80] width 501 height 50
type input "[PERSON_NAME]"
type input "[EMAIL_ADDRESS][DOMAIN_NAME]"
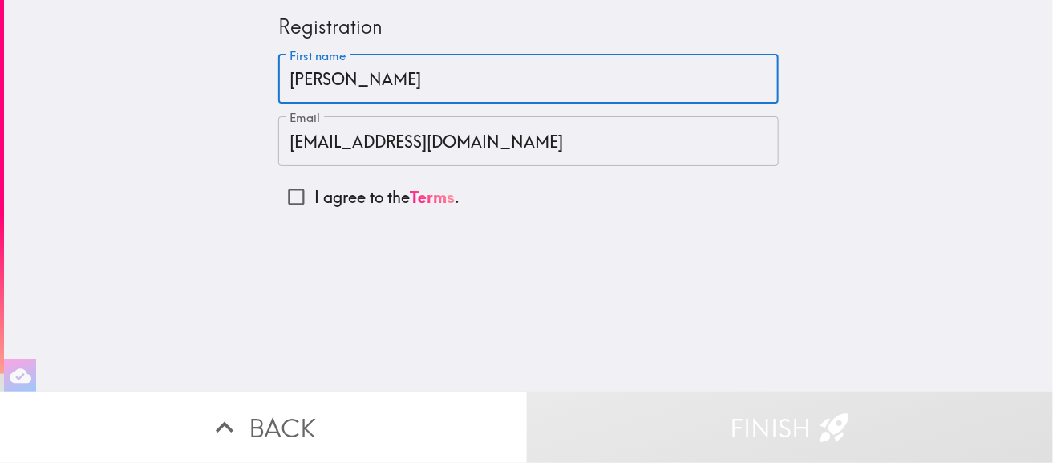
click at [282, 193] on input "I agree to the Terms ." at bounding box center [296, 197] width 36 height 36
checkbox input "true"
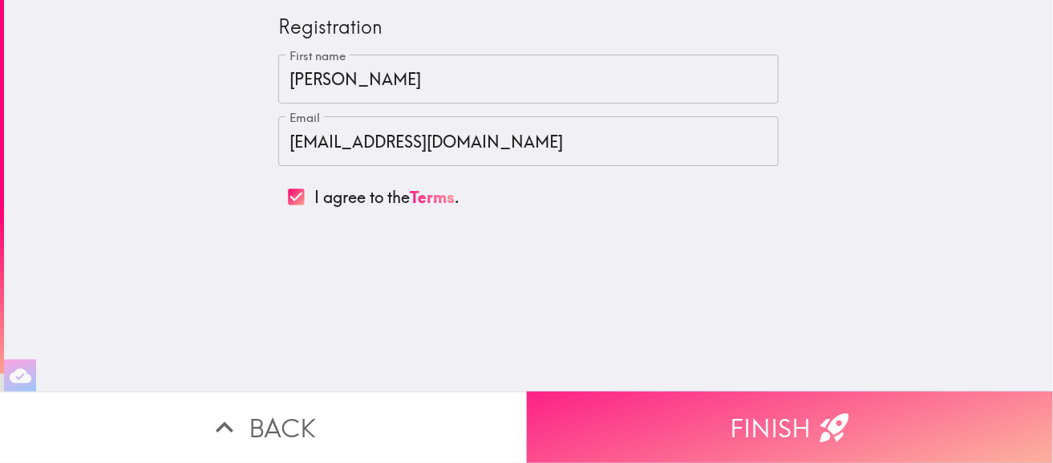
click at [773, 406] on button "Finish" at bounding box center [790, 426] width 527 height 71
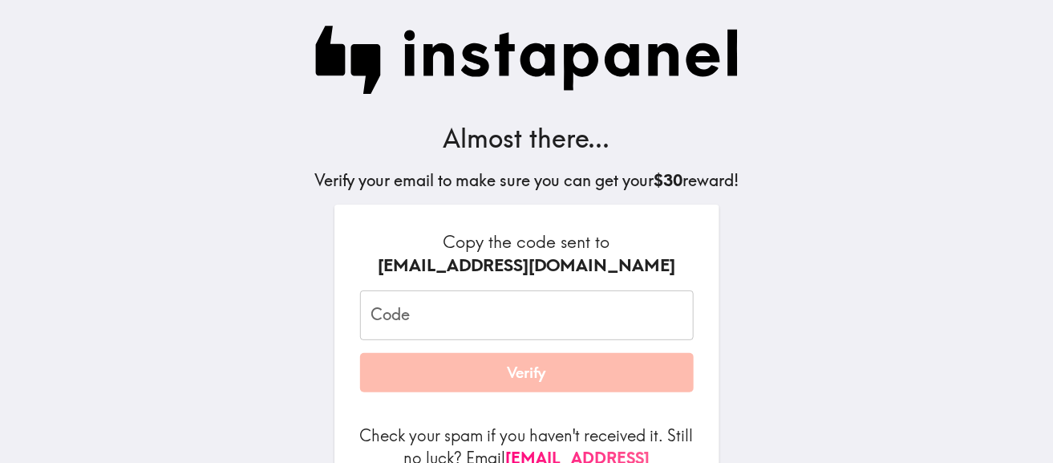
click at [453, 317] on input "Code" at bounding box center [527, 315] width 334 height 50
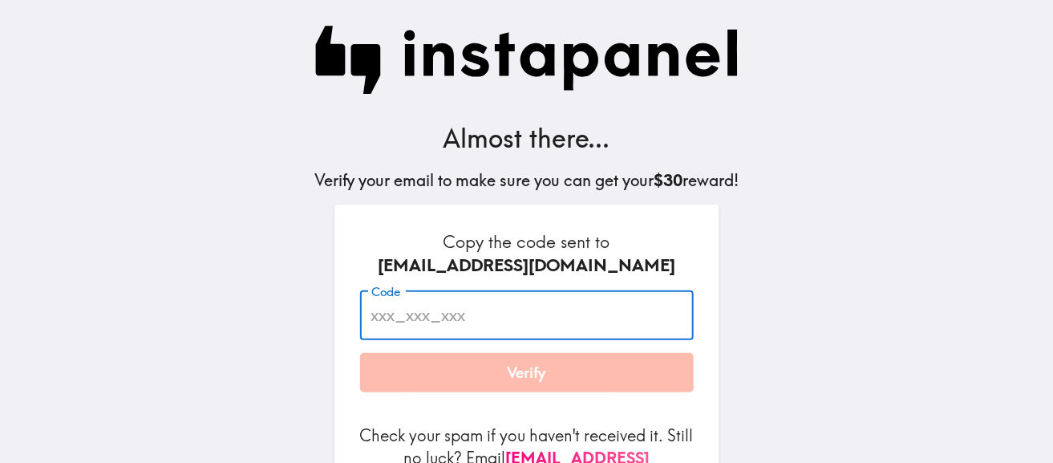
paste input "i5K_hJ5_NmQ"
type input "i5K_hJ5_NmQ"
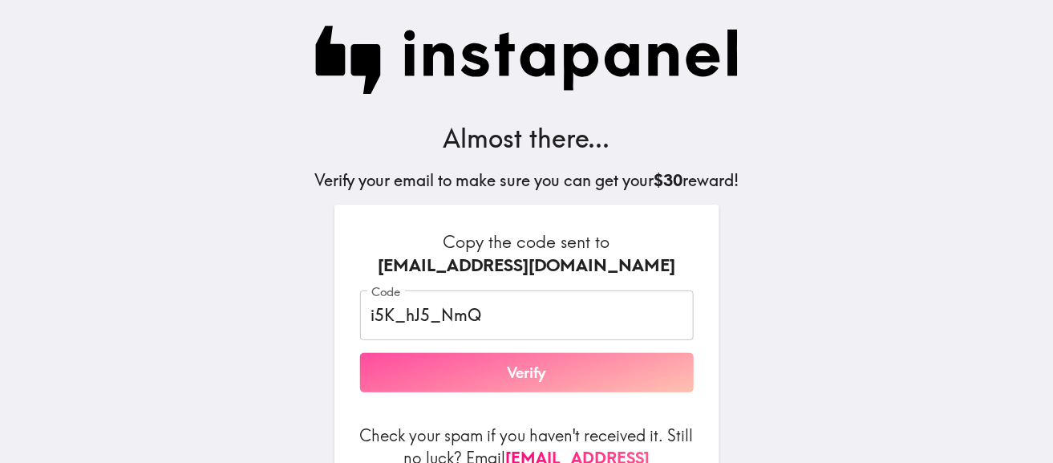
click at [527, 371] on button "Verify" at bounding box center [527, 373] width 334 height 40
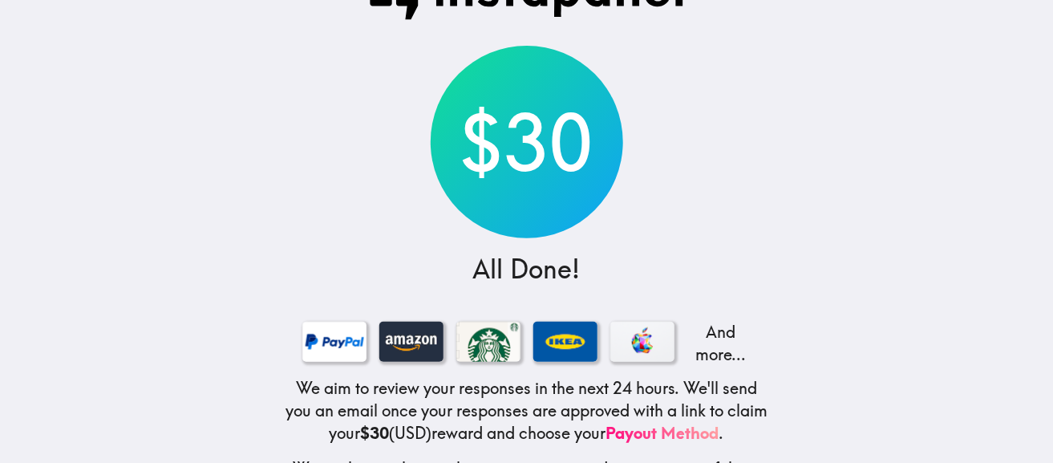
scroll to position [156, 0]
